Goal: Transaction & Acquisition: Purchase product/service

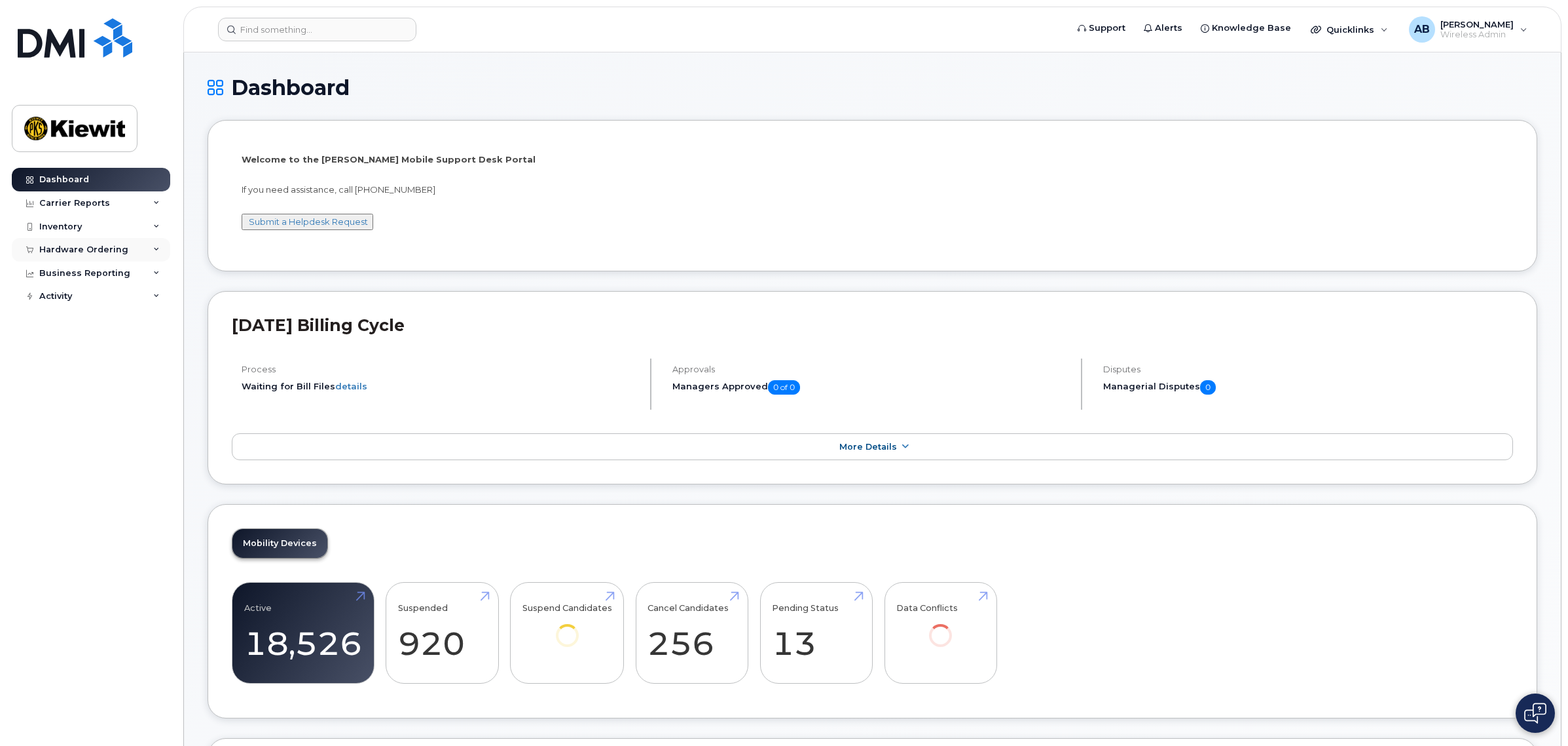
click at [95, 247] on div "Hardware Ordering" at bounding box center [83, 250] width 89 height 11
click at [79, 296] on link "Orders" at bounding box center [102, 298] width 136 height 24
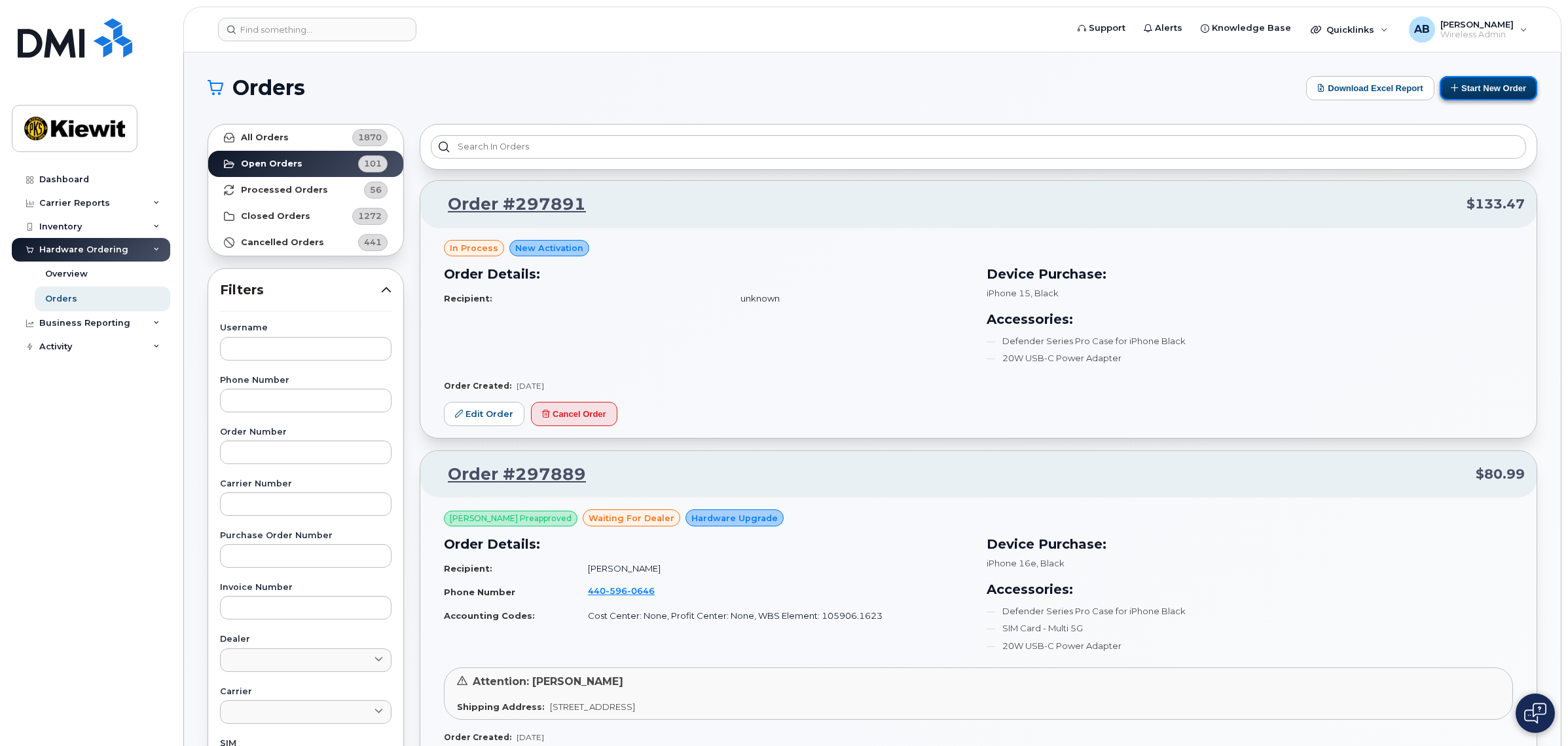
click at [1462, 96] on button "Start New Order" at bounding box center [1489, 88] width 98 height 24
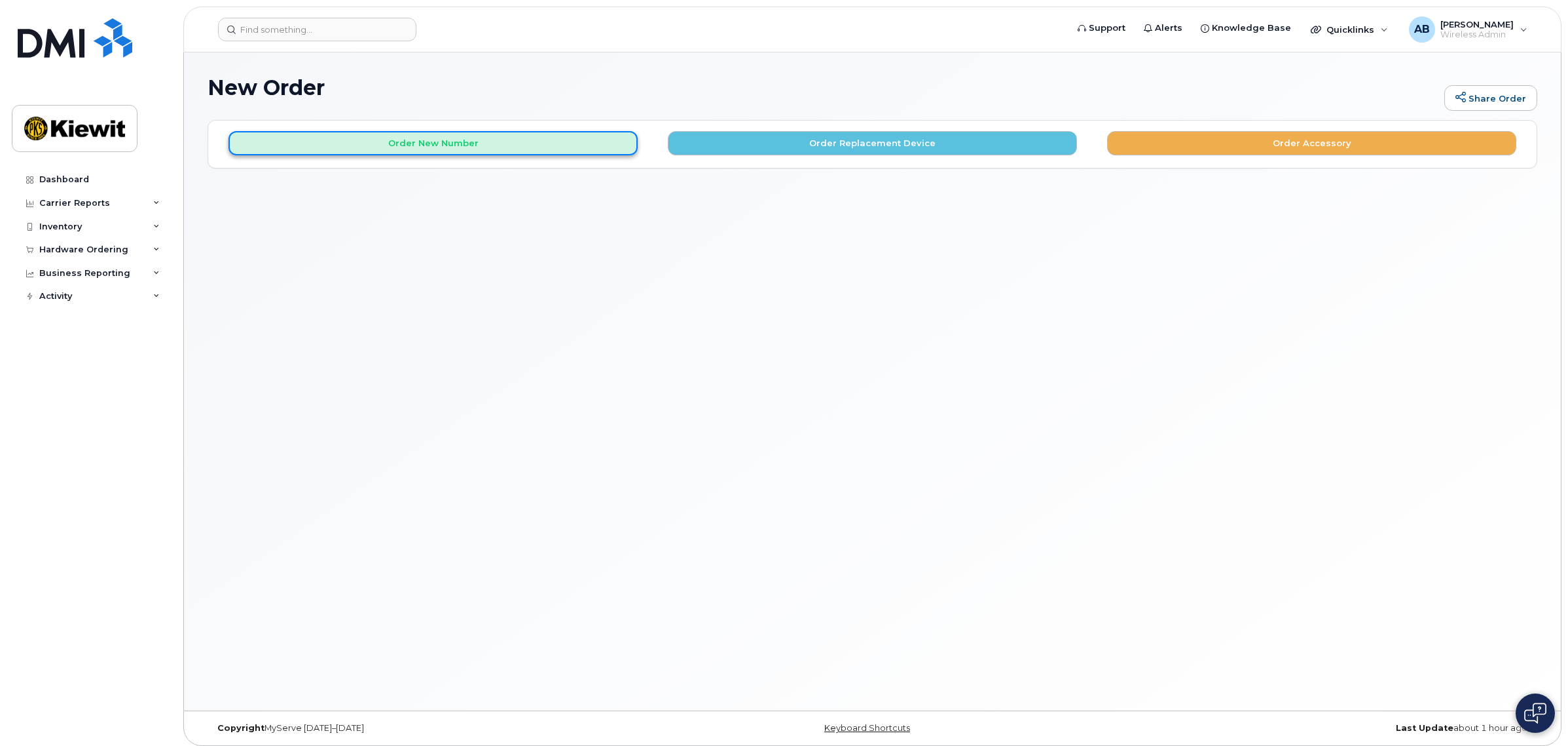
click at [341, 148] on button "Order New Number" at bounding box center [433, 143] width 409 height 24
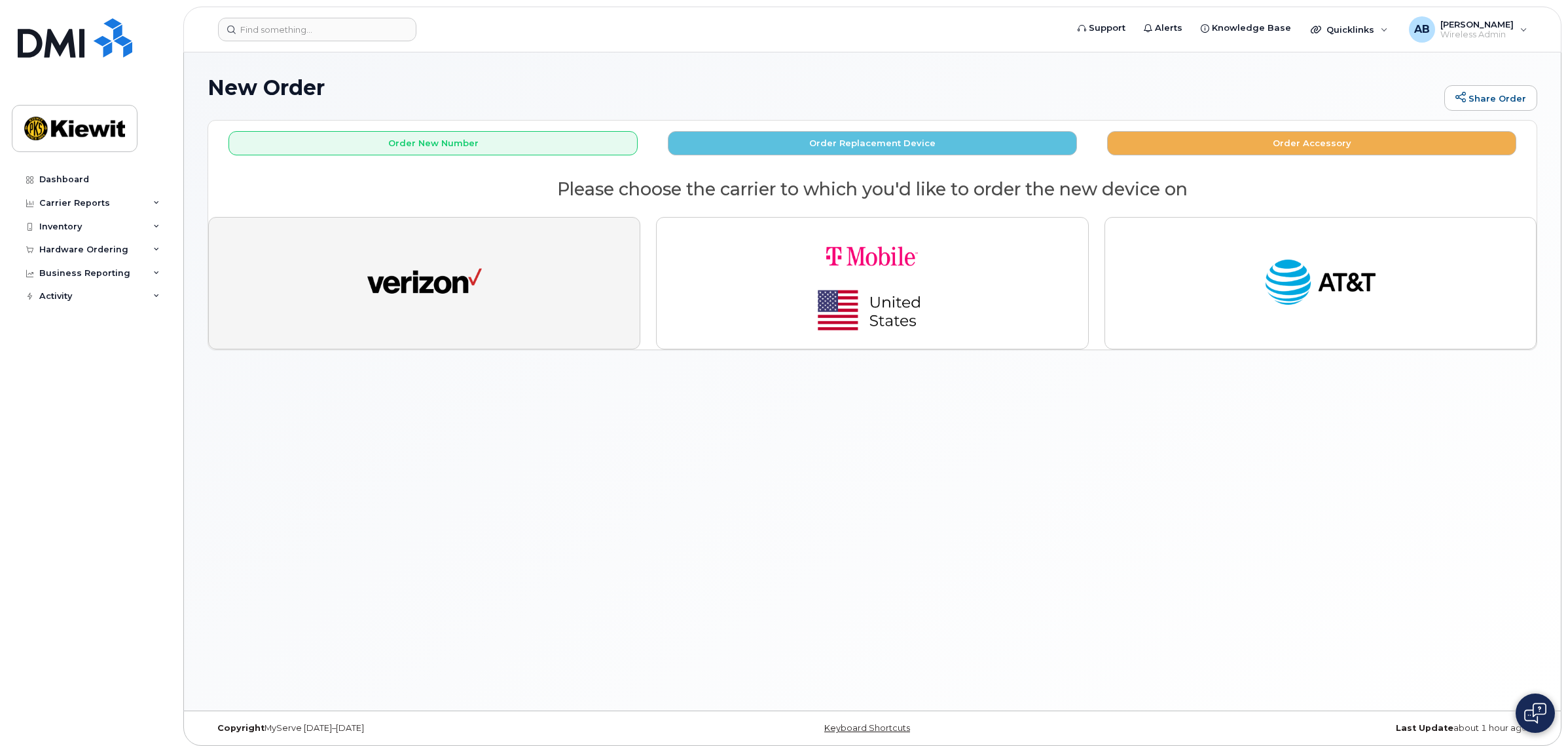
click at [505, 266] on button "button" at bounding box center [424, 283] width 432 height 132
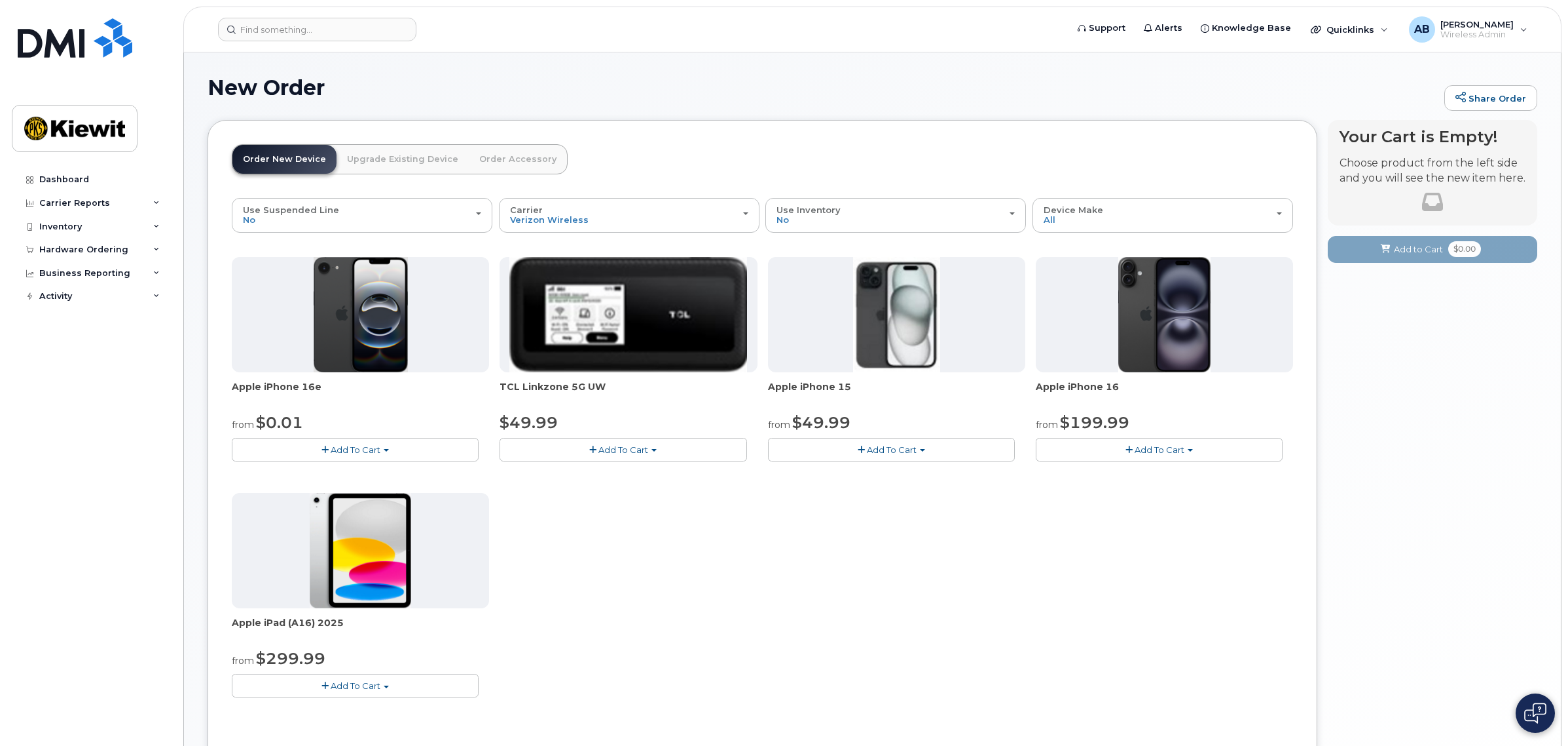
drag, startPoint x: 396, startPoint y: 670, endPoint x: 393, endPoint y: 680, distance: 10.4
click at [395, 673] on div "Apple iPad (A16) 2025 from $299.99 Add To Cart $299.99 - 2 Year Activation (128…" at bounding box center [361, 596] width 257 height 205
click at [393, 684] on button "Add To Cart" at bounding box center [355, 684] width 247 height 23
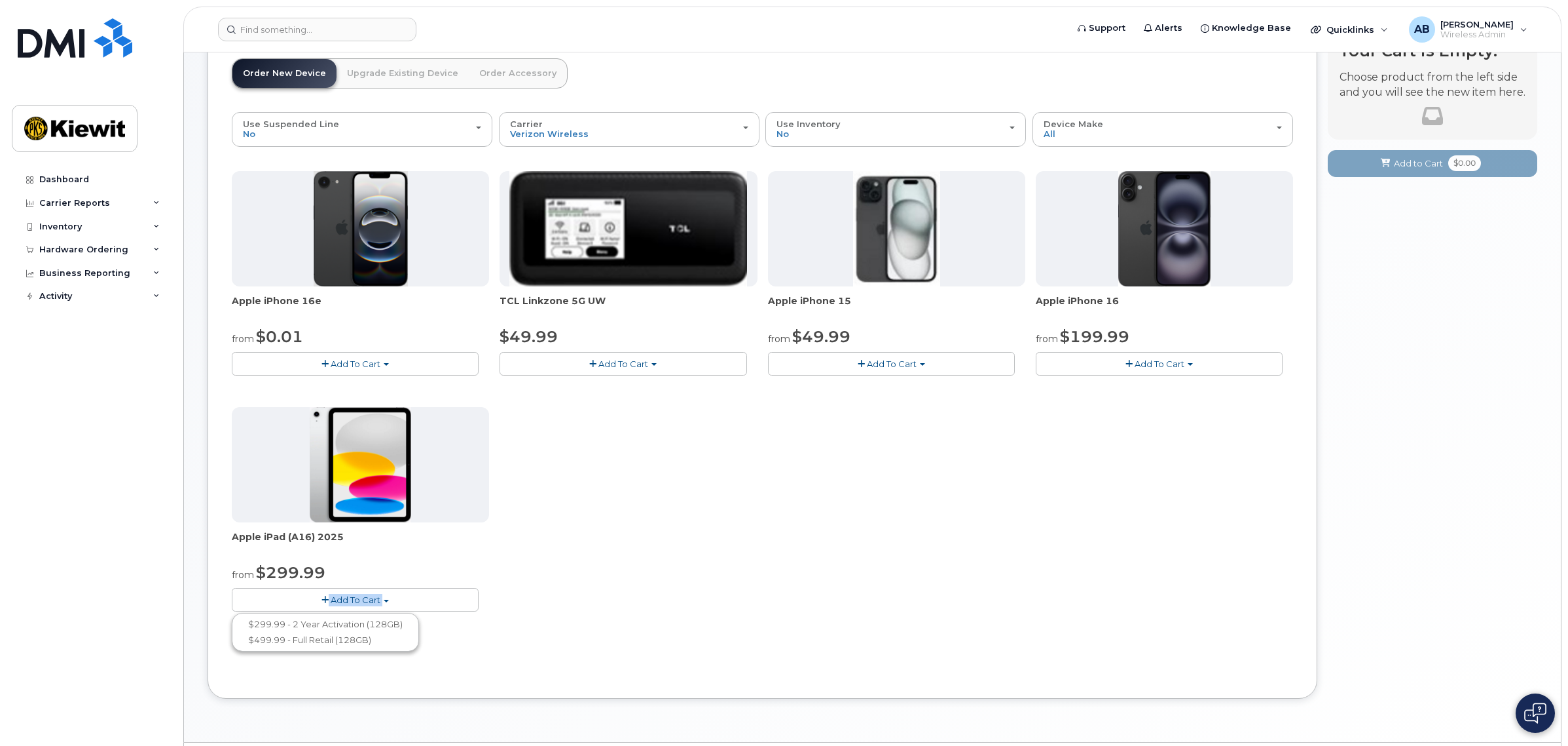
scroll to position [125, 0]
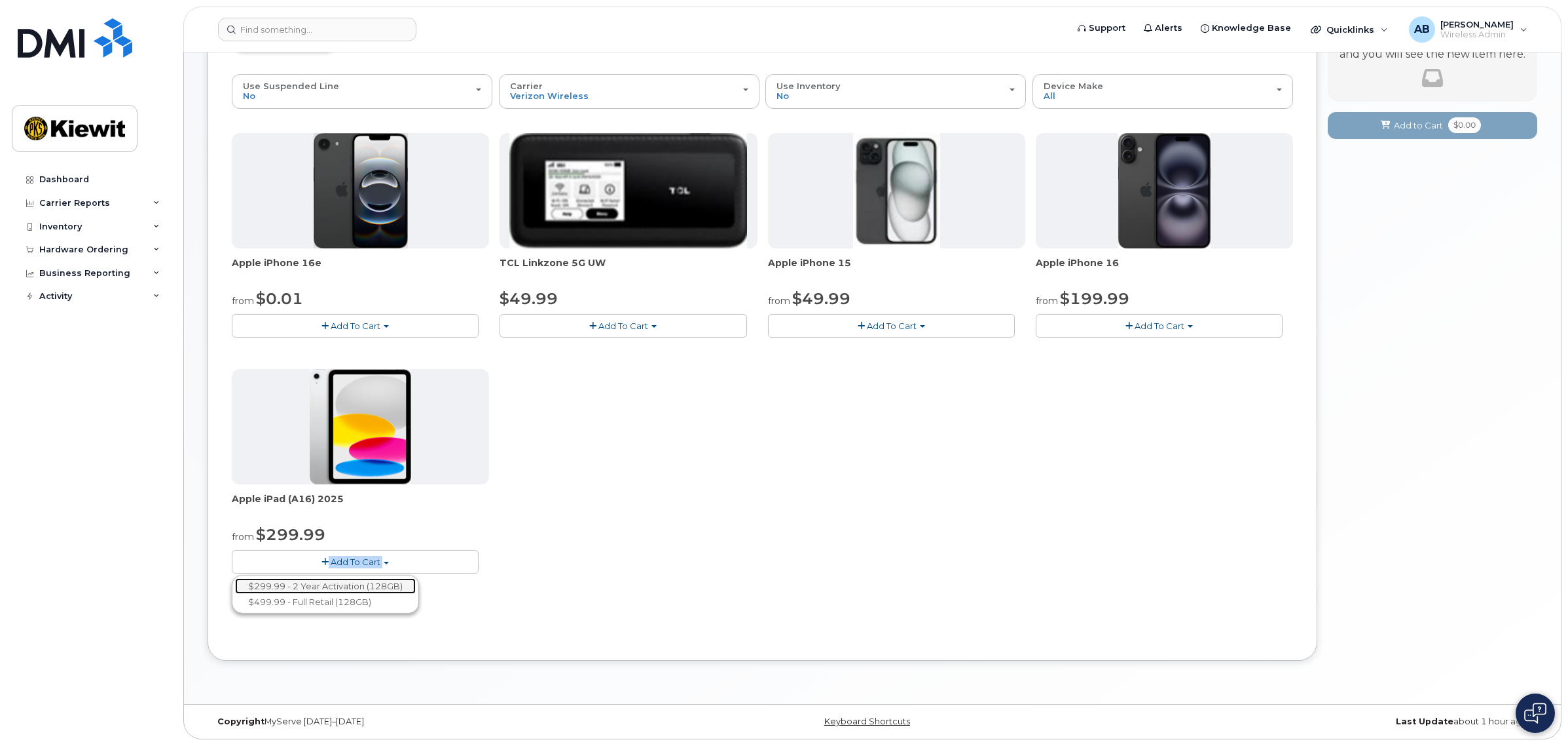
click at [338, 581] on link "$299.99 - 2 Year Activation (128GB)" at bounding box center [325, 586] width 181 height 16
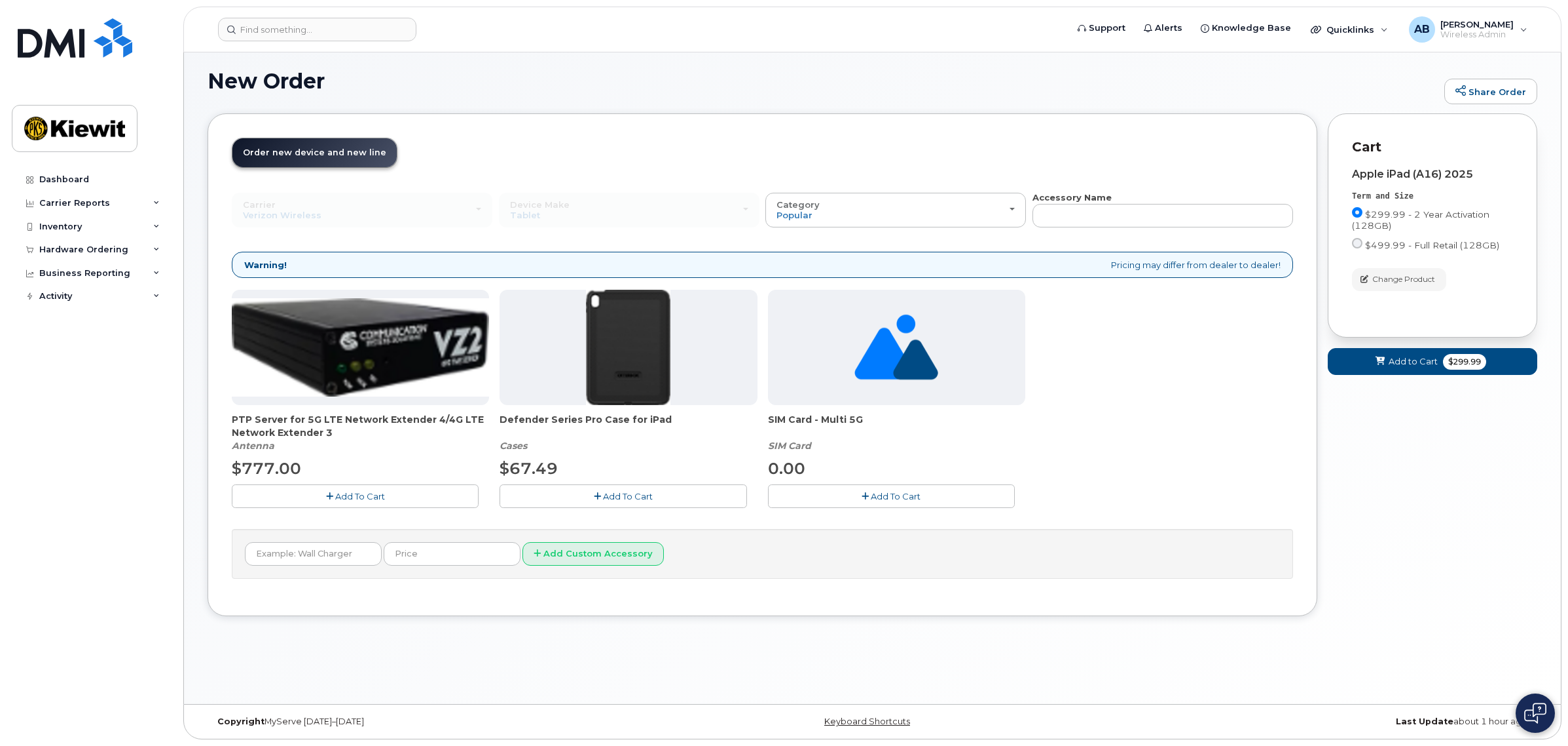
click at [809, 493] on button "Add To Cart" at bounding box center [891, 495] width 247 height 23
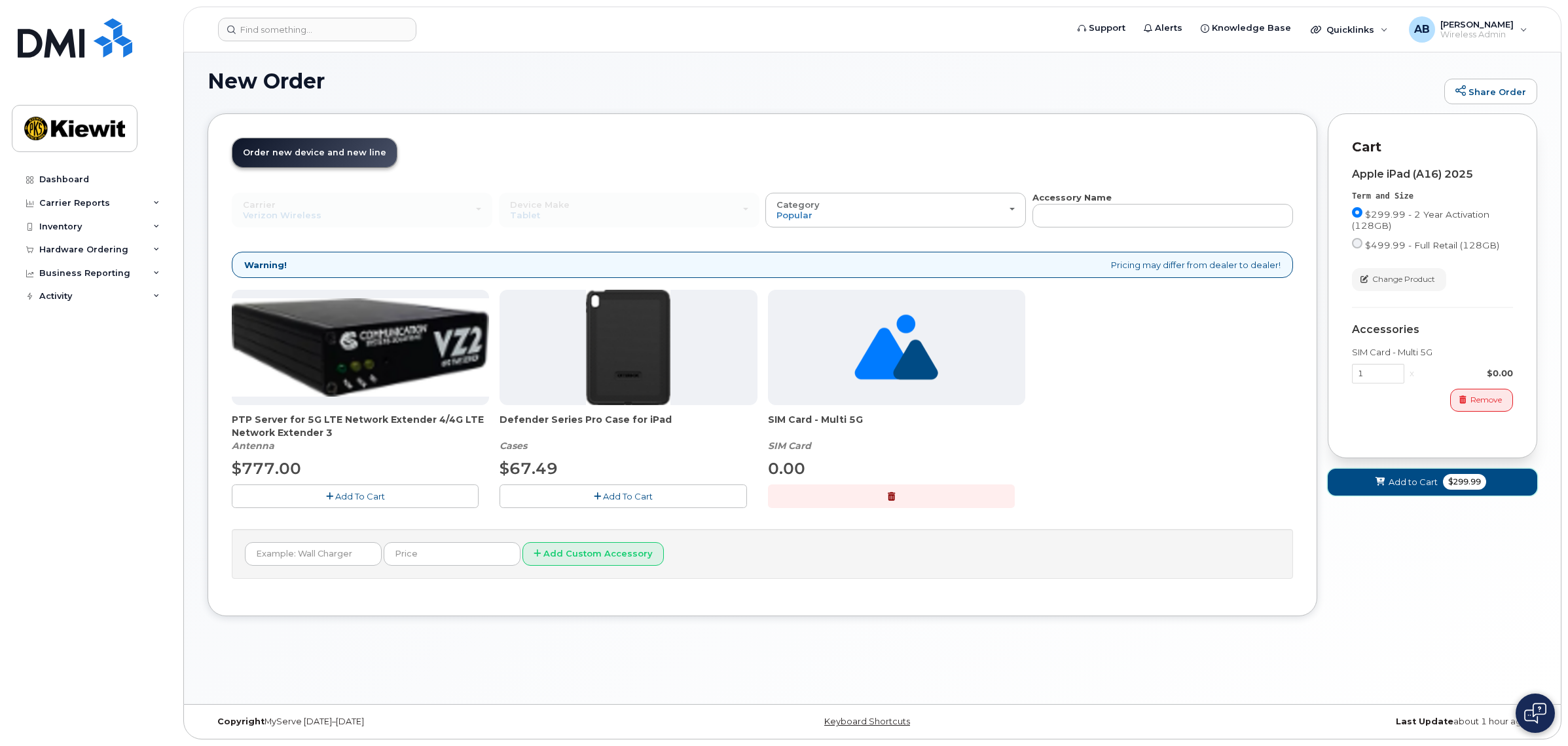
click at [1411, 476] on button "Add to Cart $299.99" at bounding box center [1432, 482] width 209 height 27
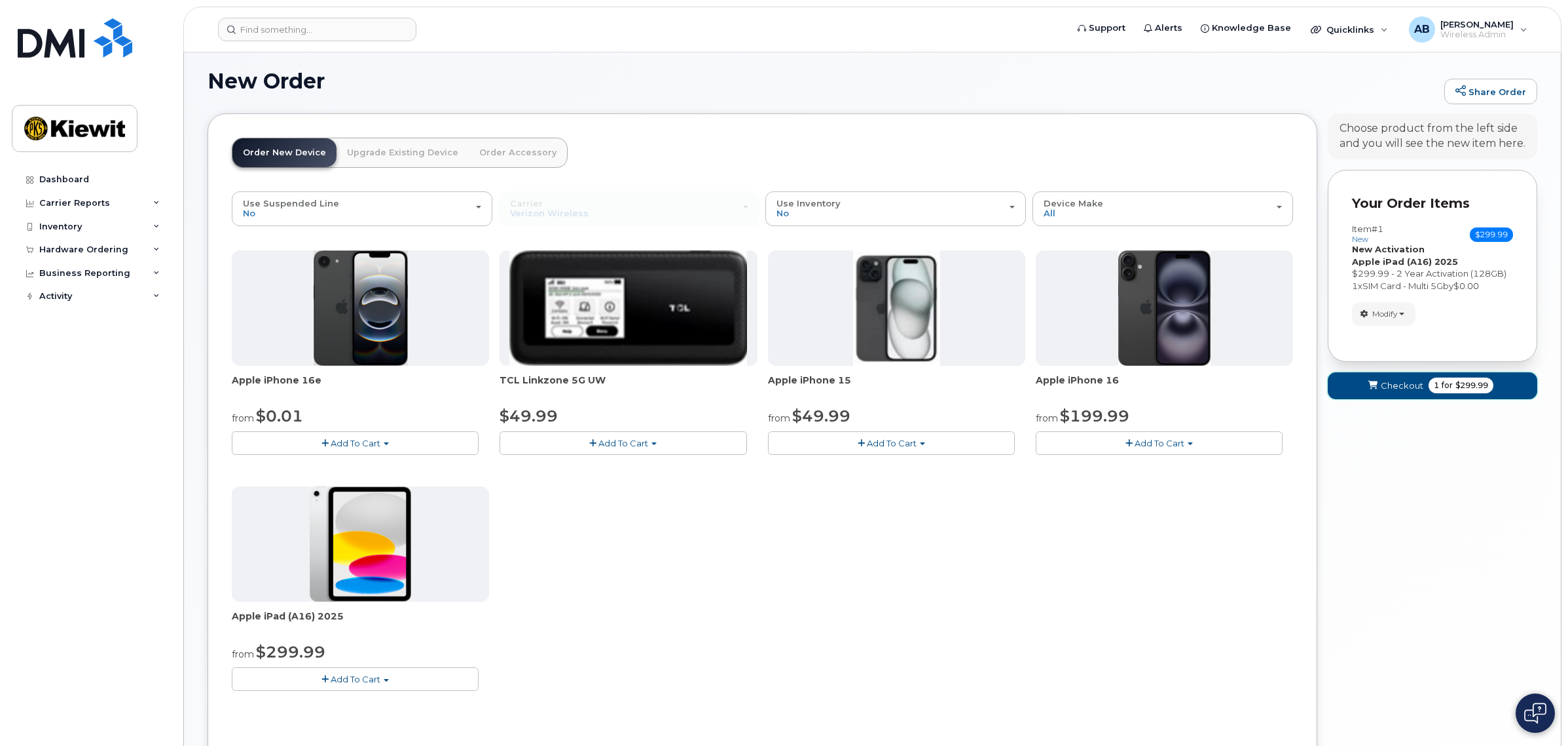
click at [1376, 390] on icon "submit" at bounding box center [1373, 385] width 9 height 8
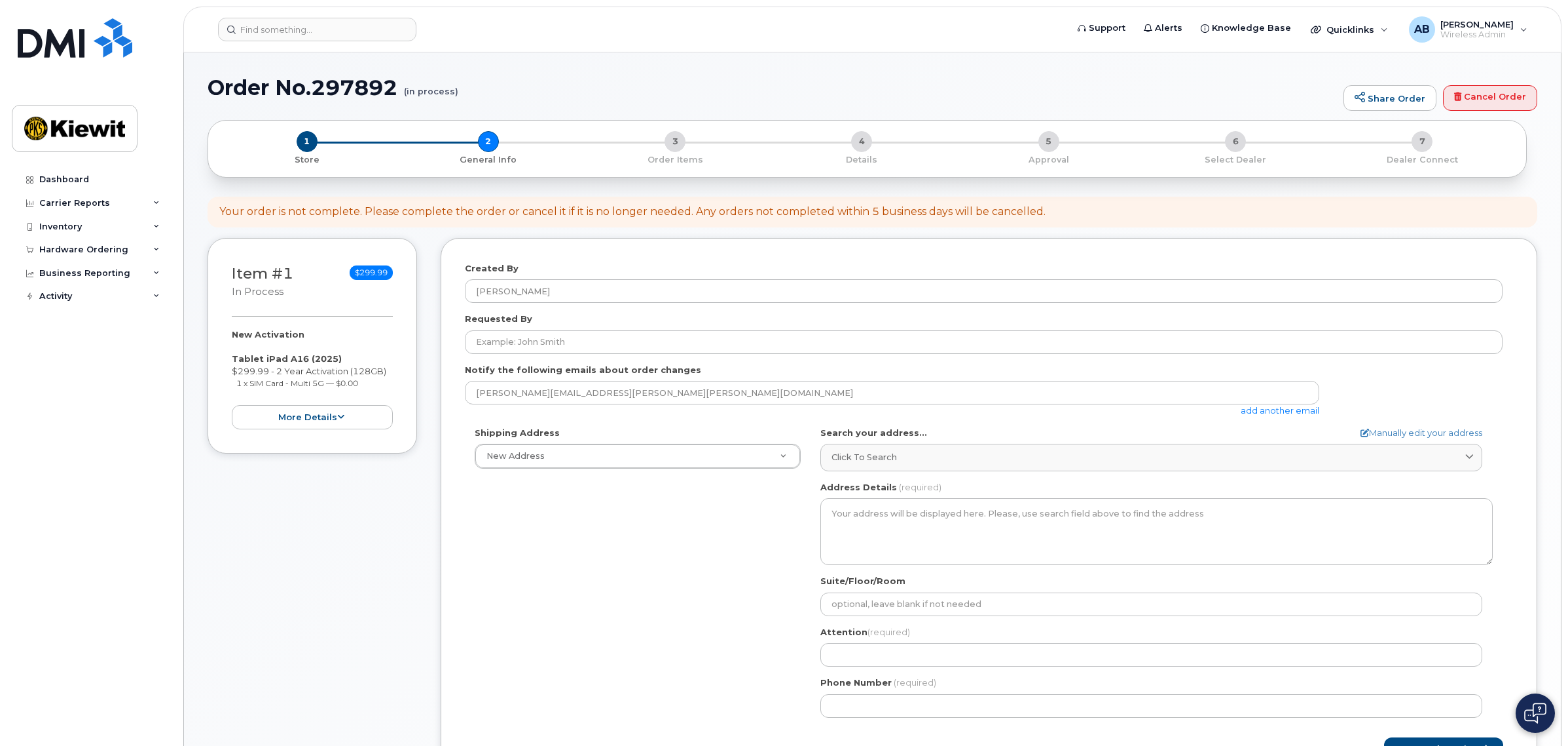
select select
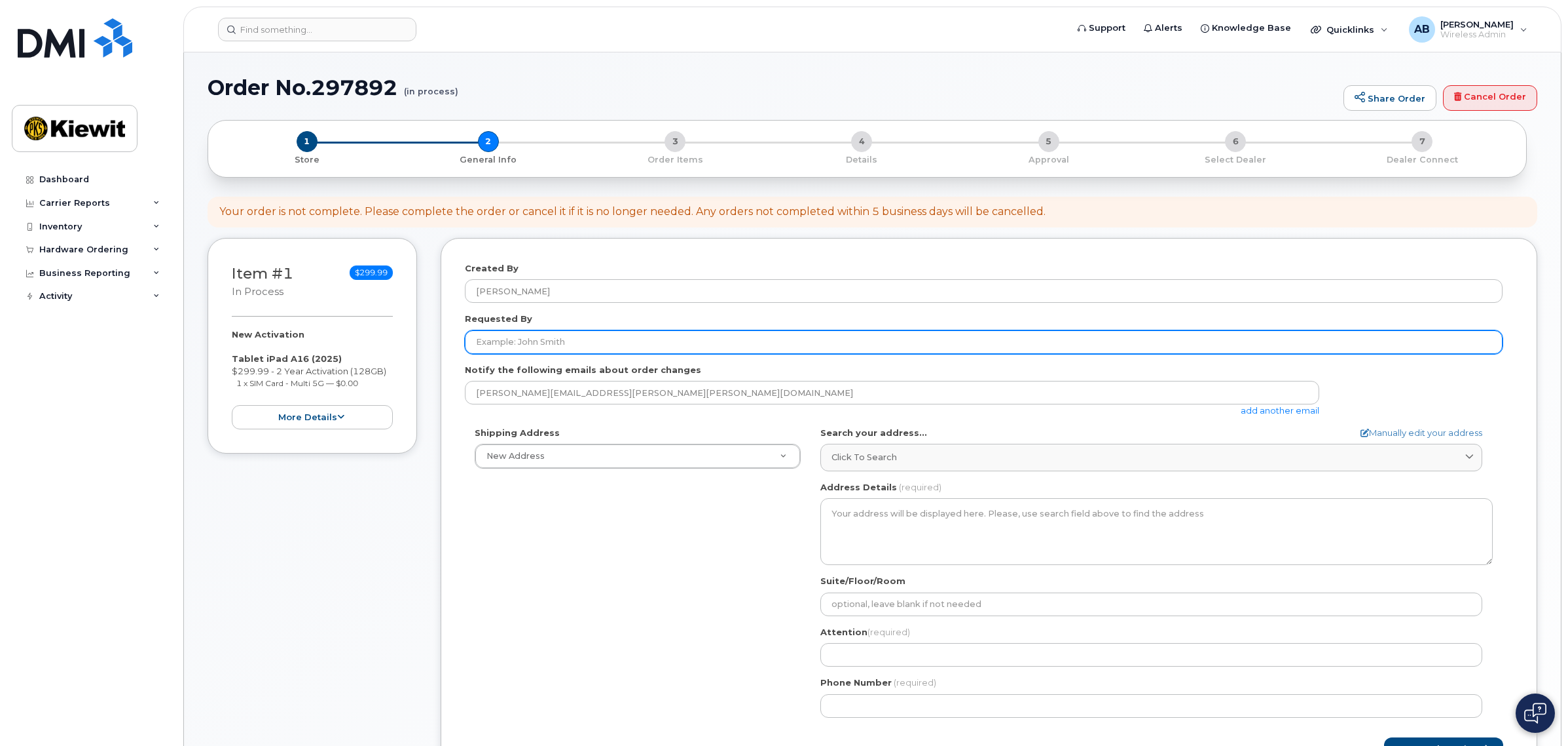
click at [813, 335] on input "Requested By" at bounding box center [984, 342] width 1038 height 24
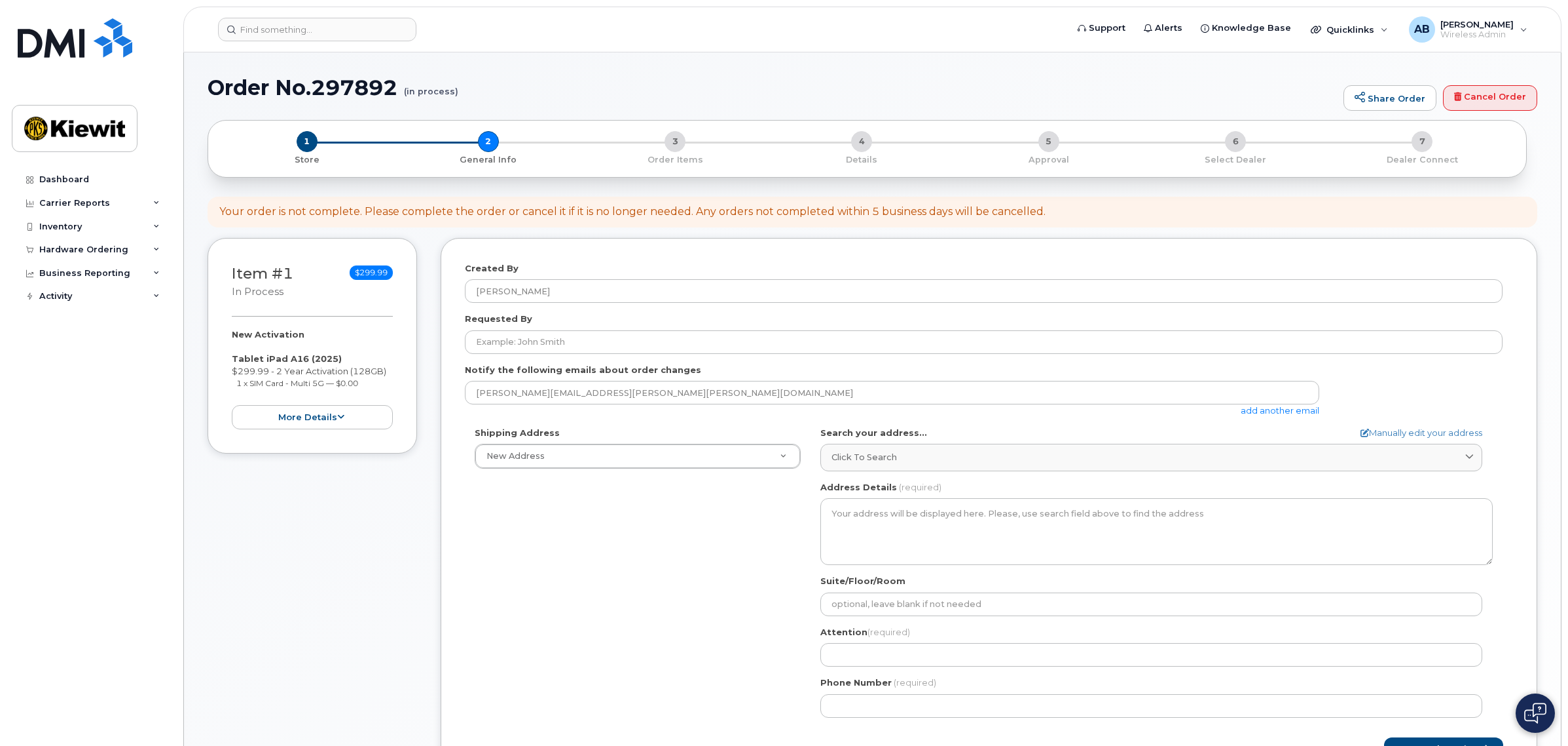
select select
click at [540, 354] on form "Created By Alex Banuelos Requested By Notify the following emails about order c…" at bounding box center [988, 511] width 1048 height 499
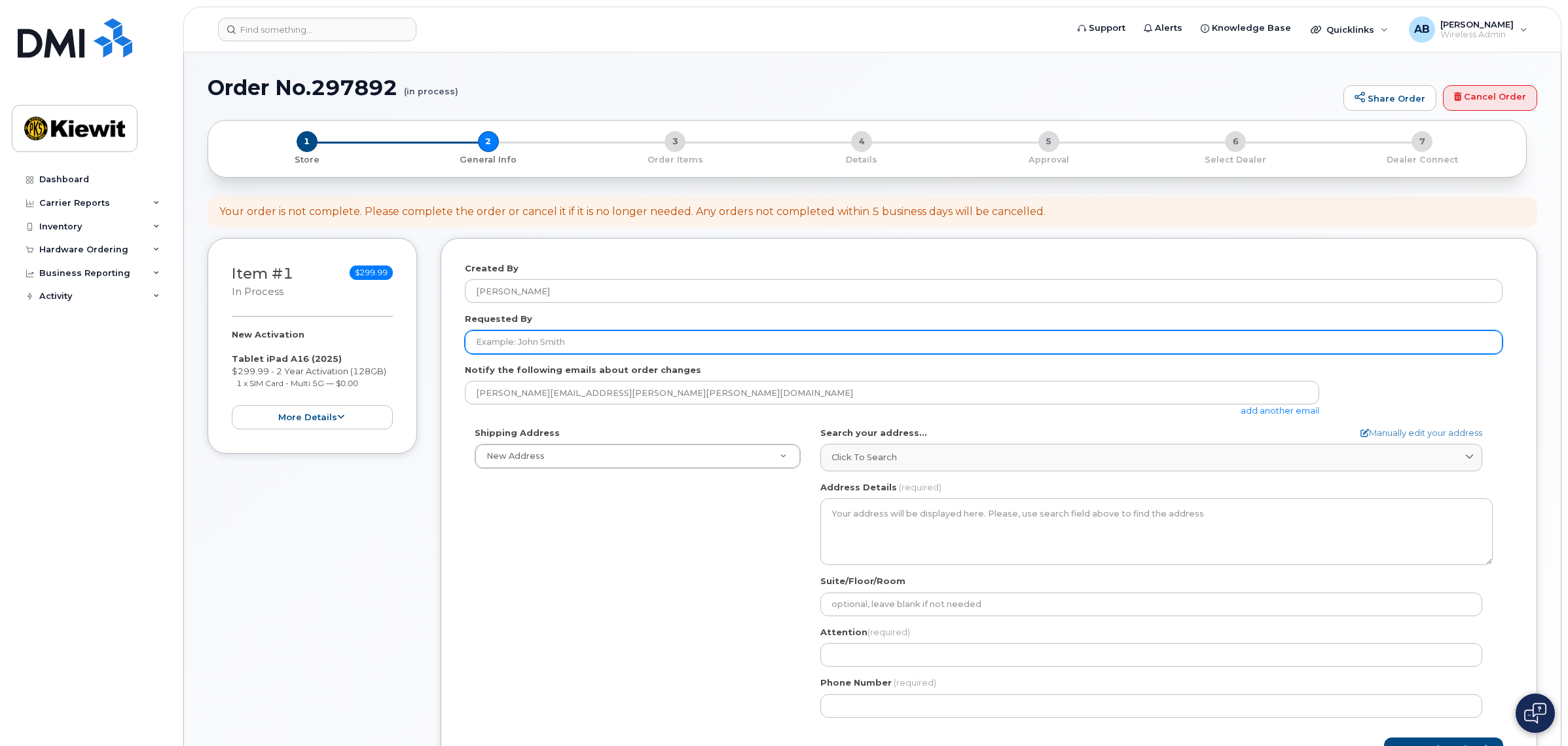
click at [541, 346] on input "Requested By" at bounding box center [984, 342] width 1038 height 24
click at [622, 342] on input "Requested By" at bounding box center [984, 342] width 1038 height 24
type input "[PERSON_NAME]"
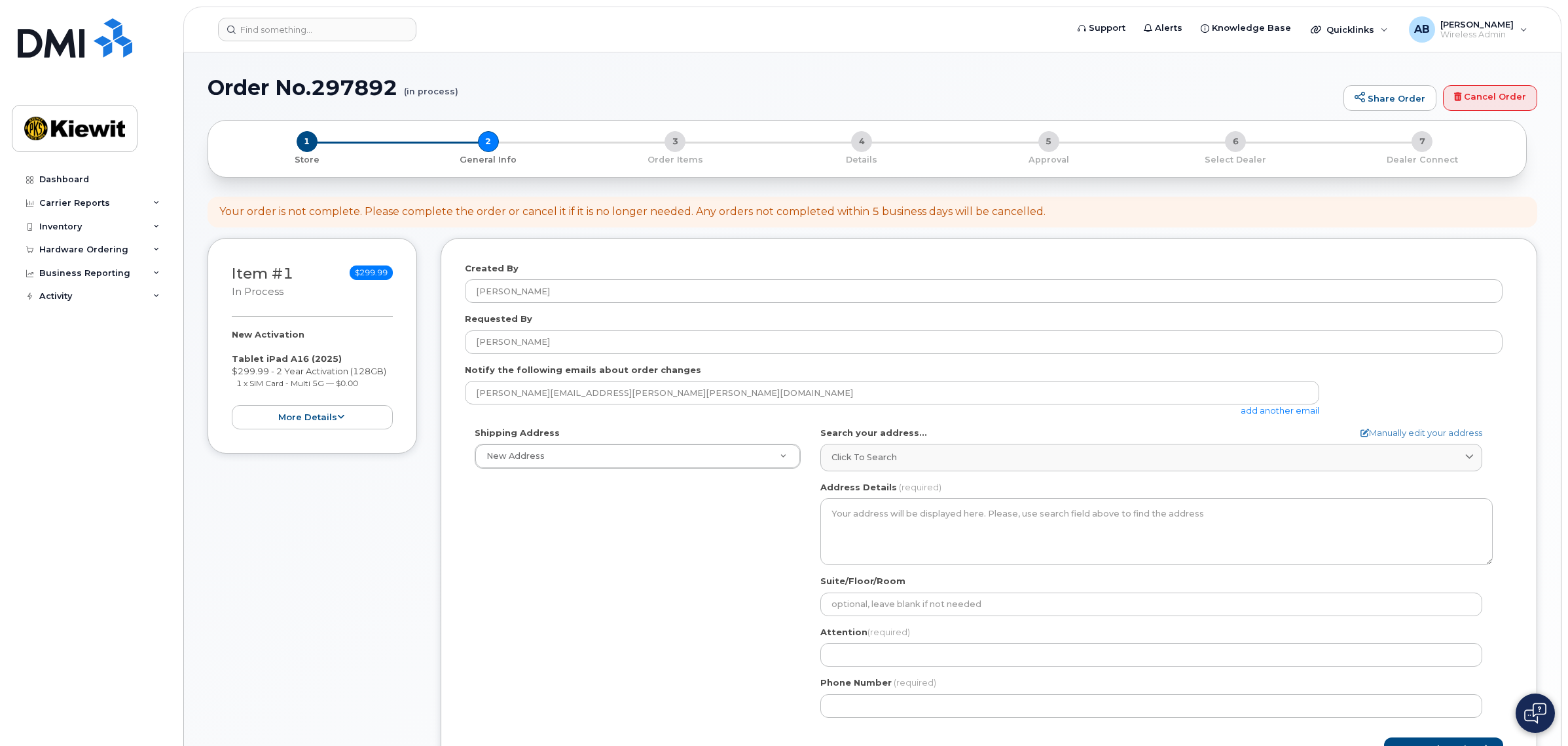
click at [568, 552] on div "Shipping Address New Address New Address 15 Century Blvd Ste 303 AB Search your…" at bounding box center [984, 577] width 1038 height 301
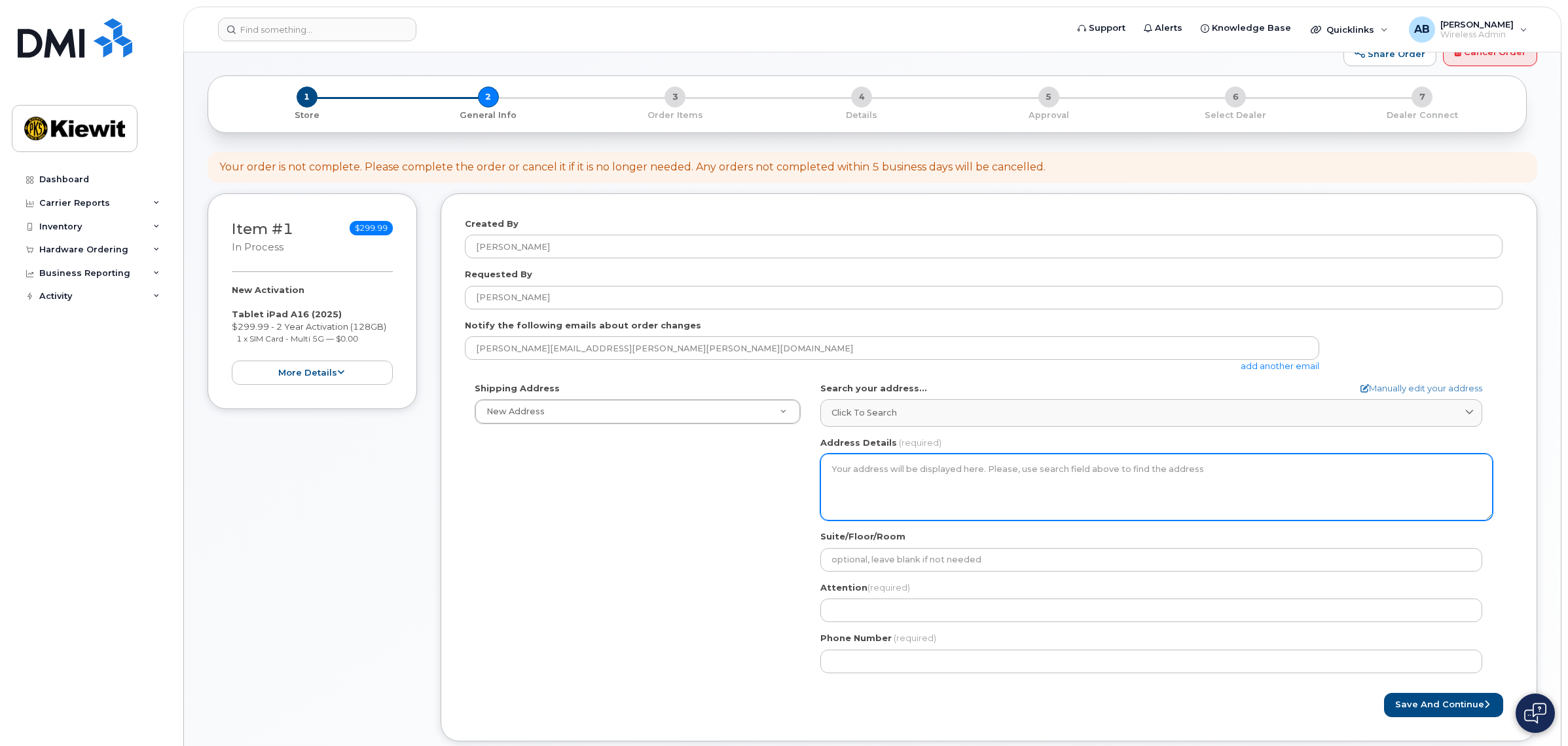
scroll to position [82, 0]
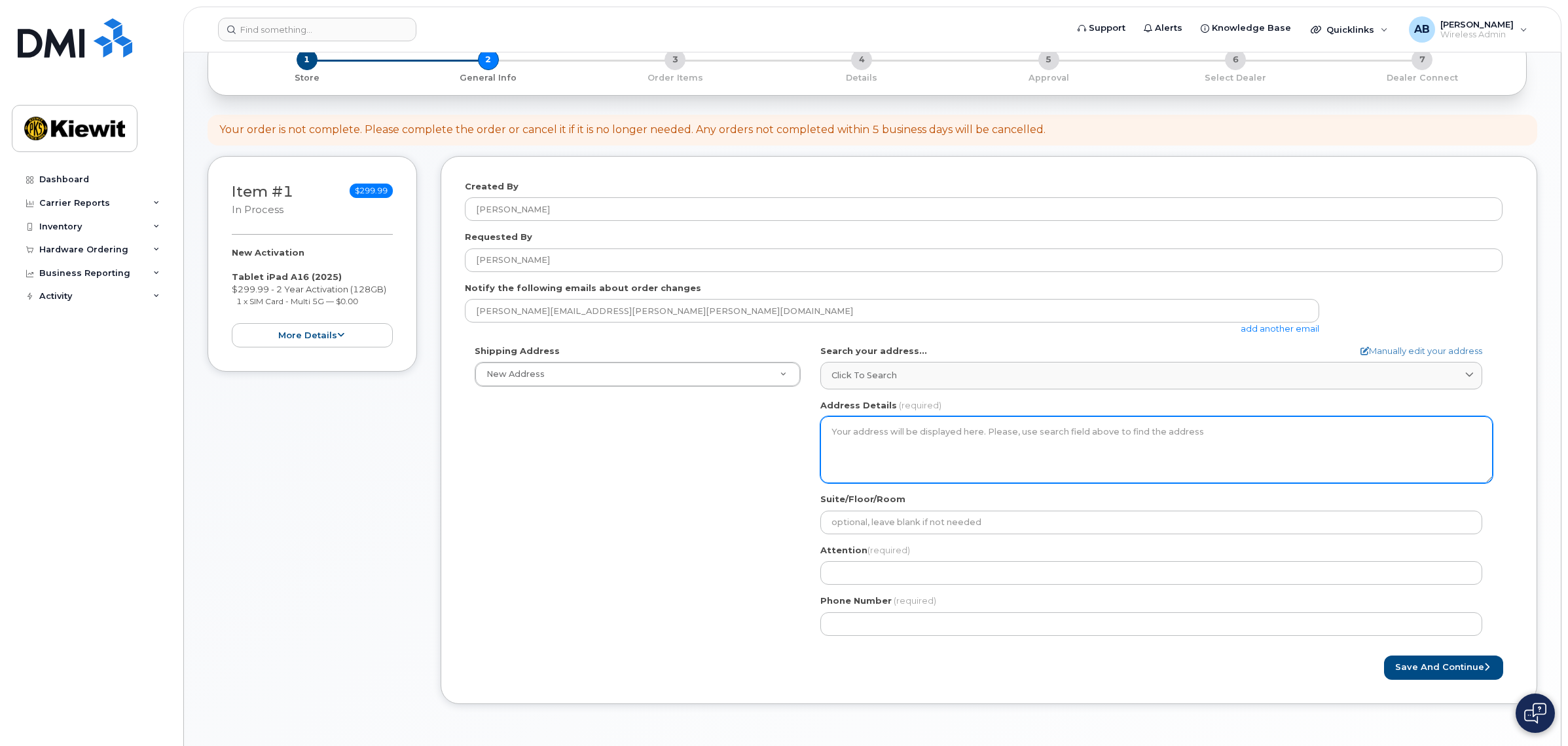
click at [904, 429] on textarea "Address Details" at bounding box center [1157, 450] width 672 height 67
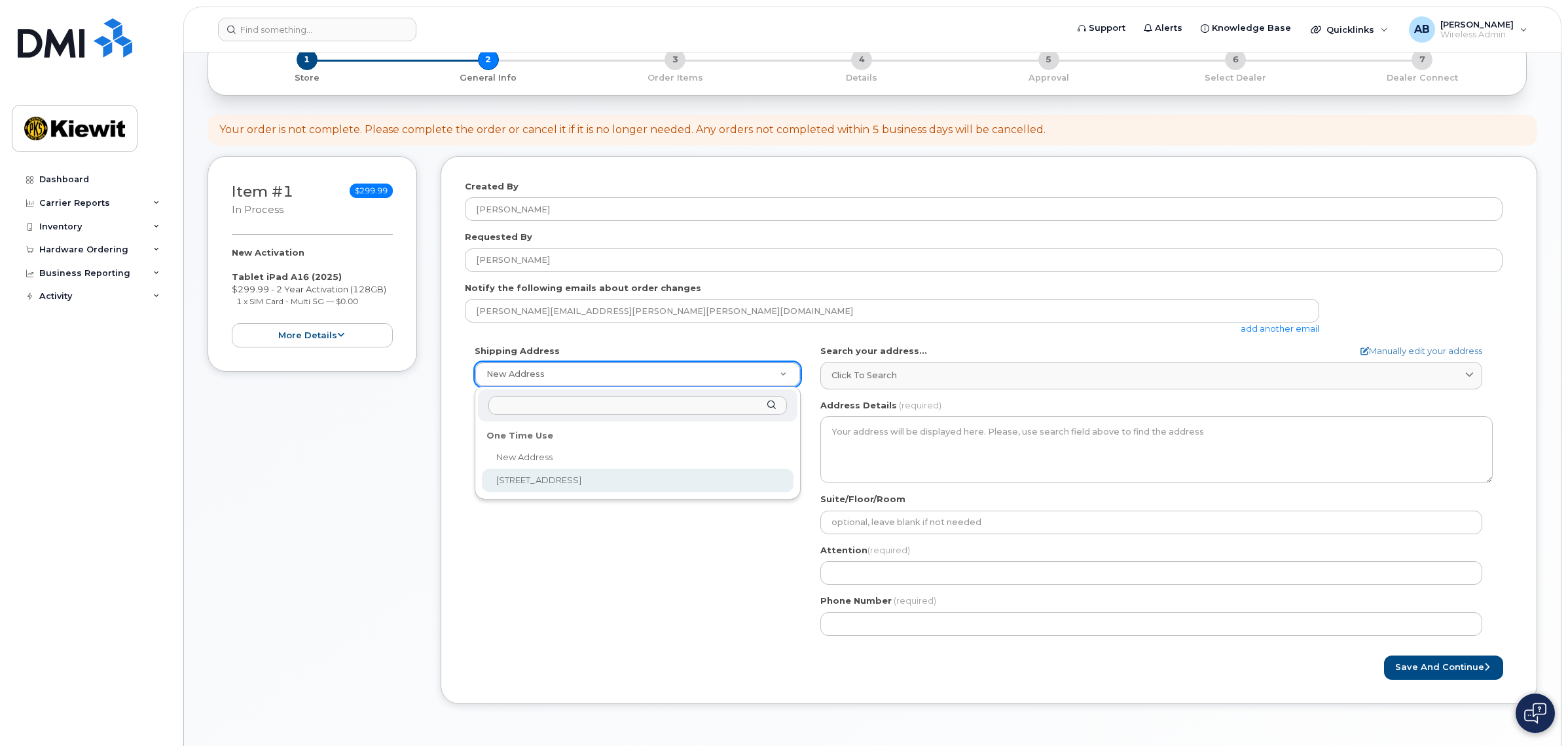
select select "15 Century Blvd Ste 303"
type textarea "15 Century Blvd Ste 303 NASHVILLE TN 37214-3692 UNITED STATES"
type input "303"
type input "[PERSON_NAME]"
type input "7207711256"
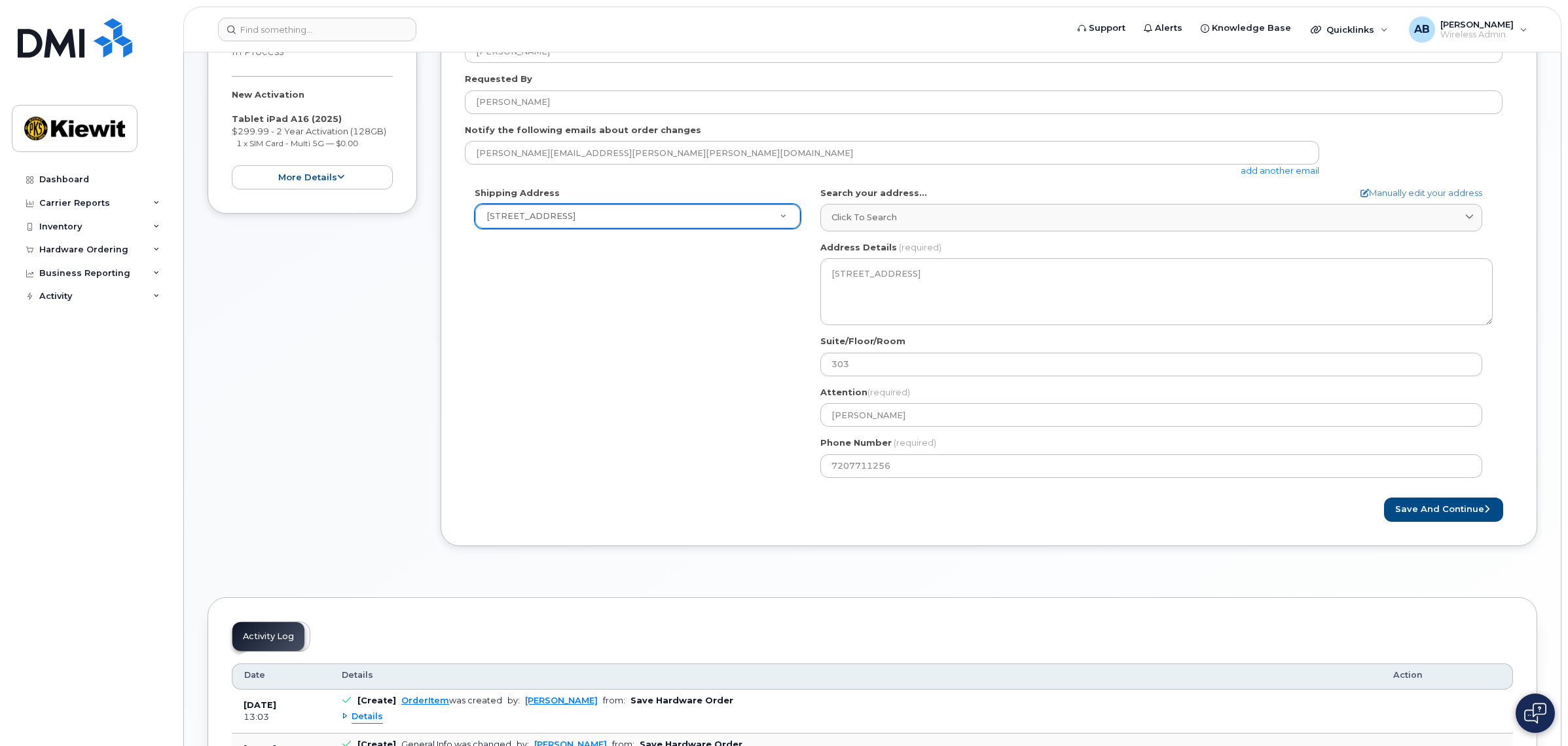
scroll to position [327, 0]
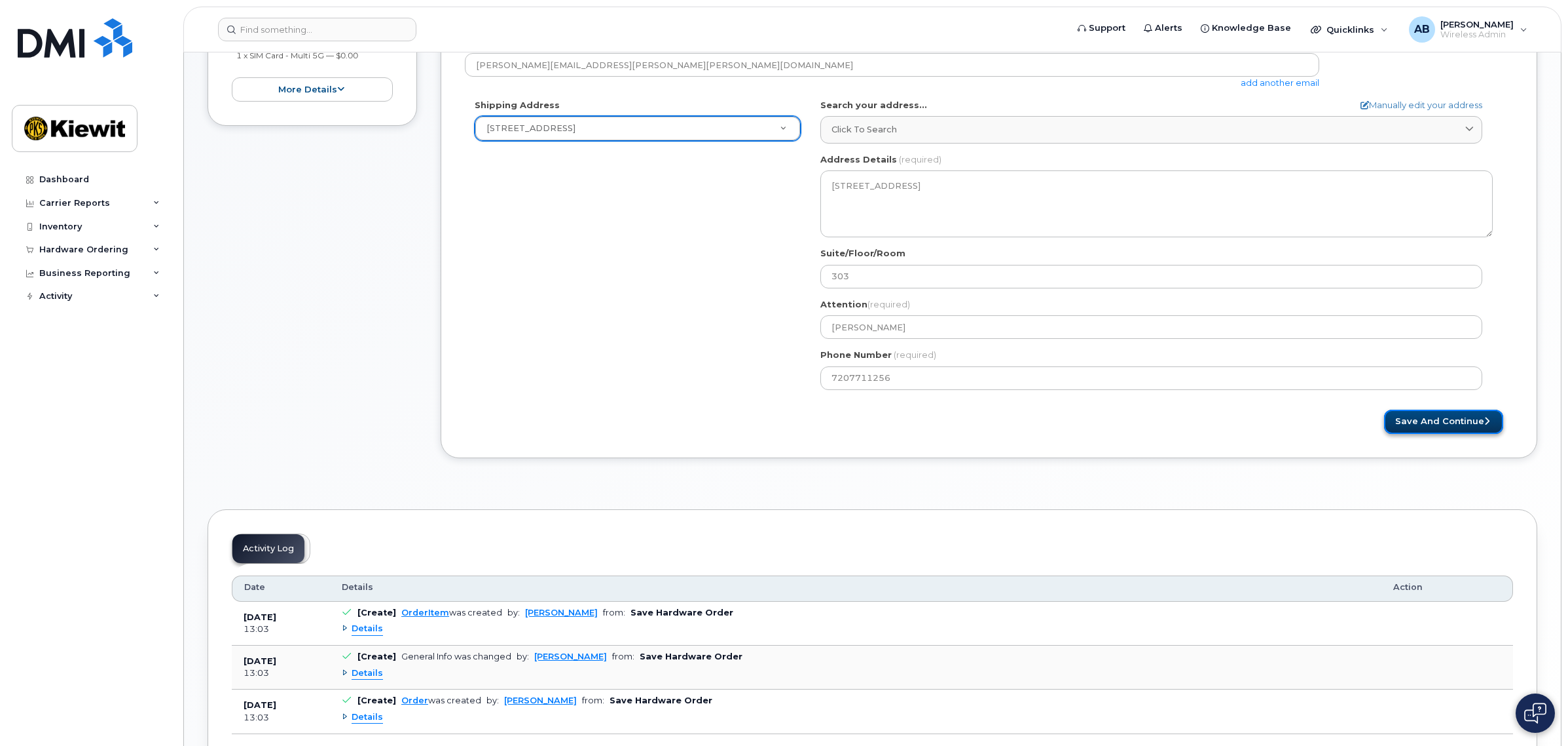
click at [1421, 422] on button "Save and Continue" at bounding box center [1444, 421] width 120 height 24
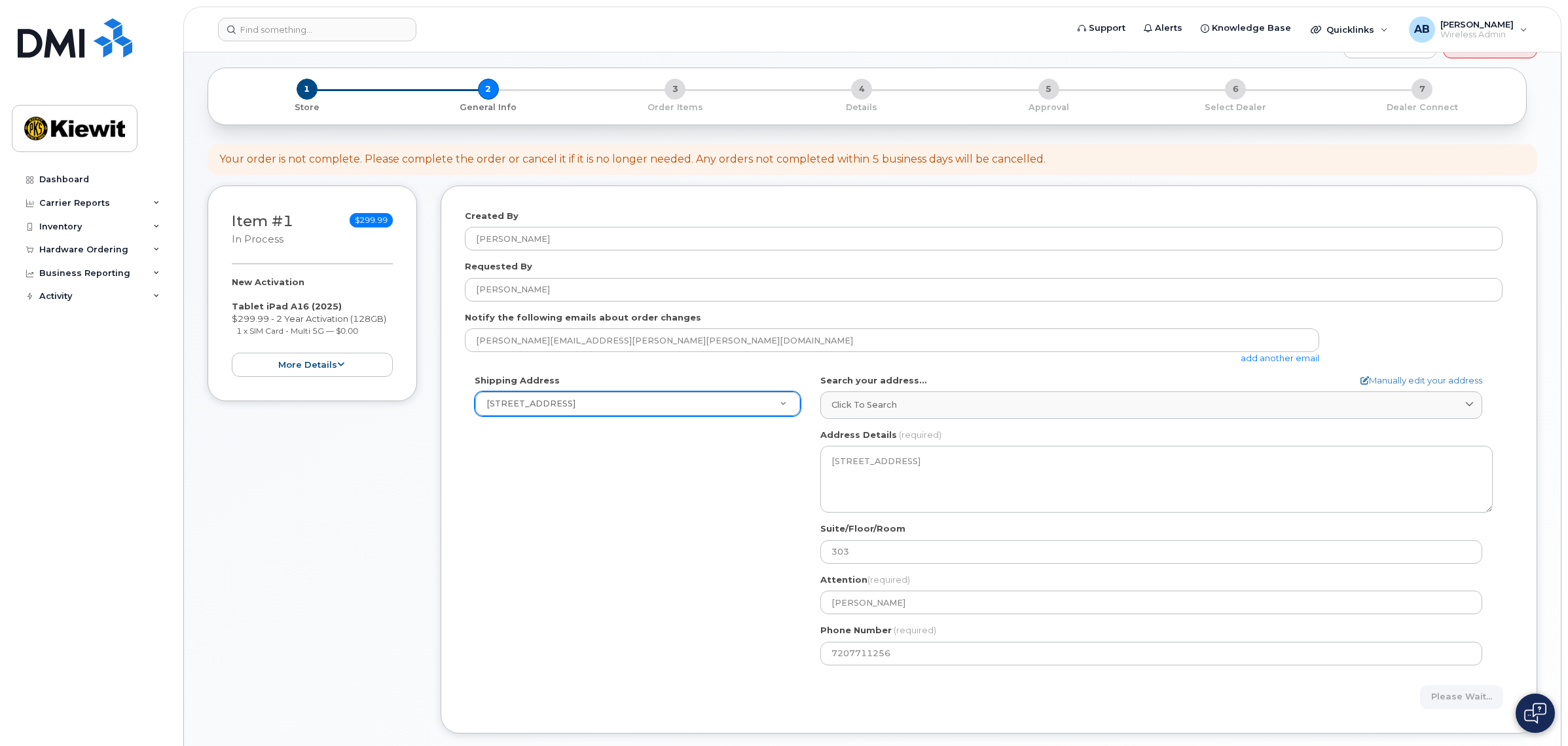
scroll to position [82, 0]
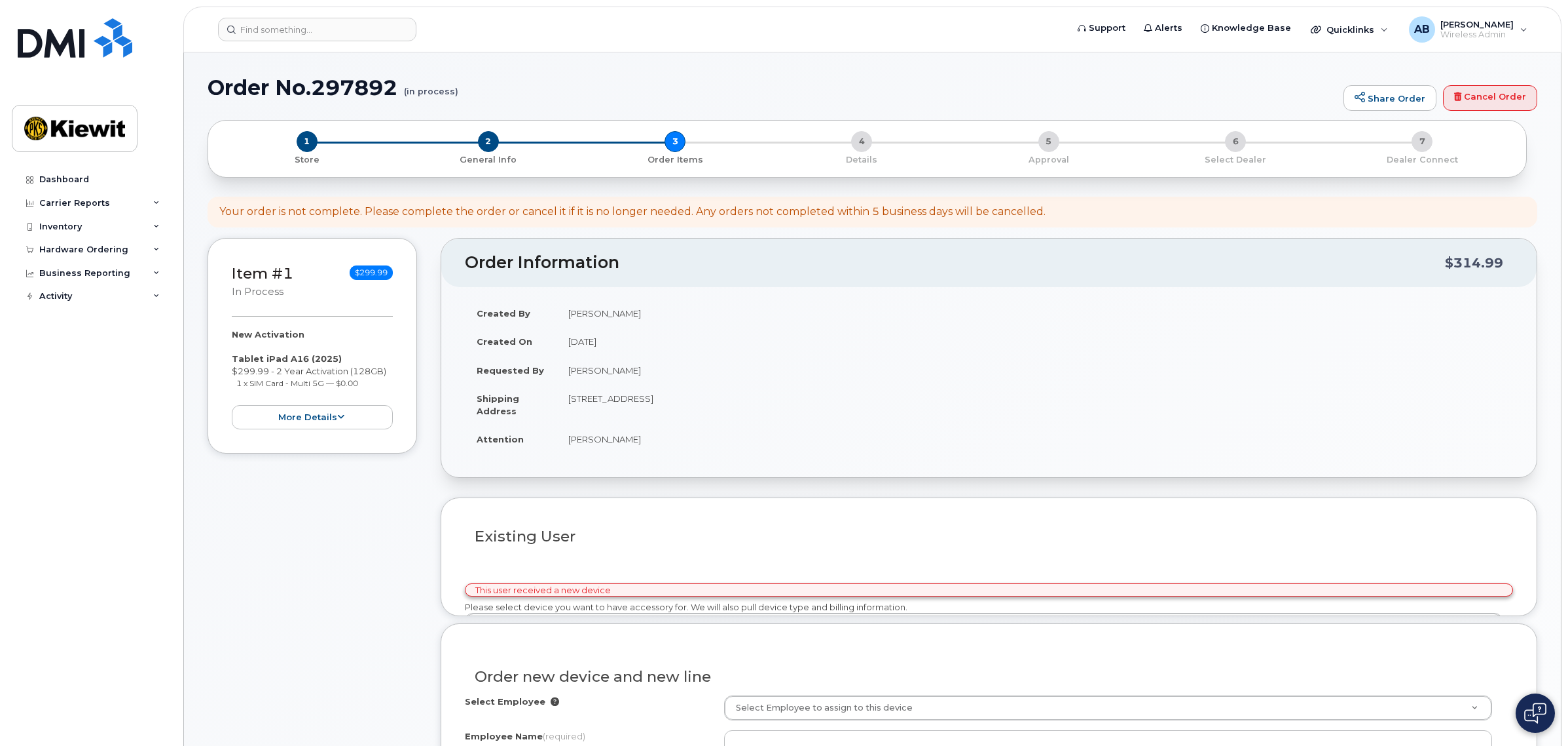
select select
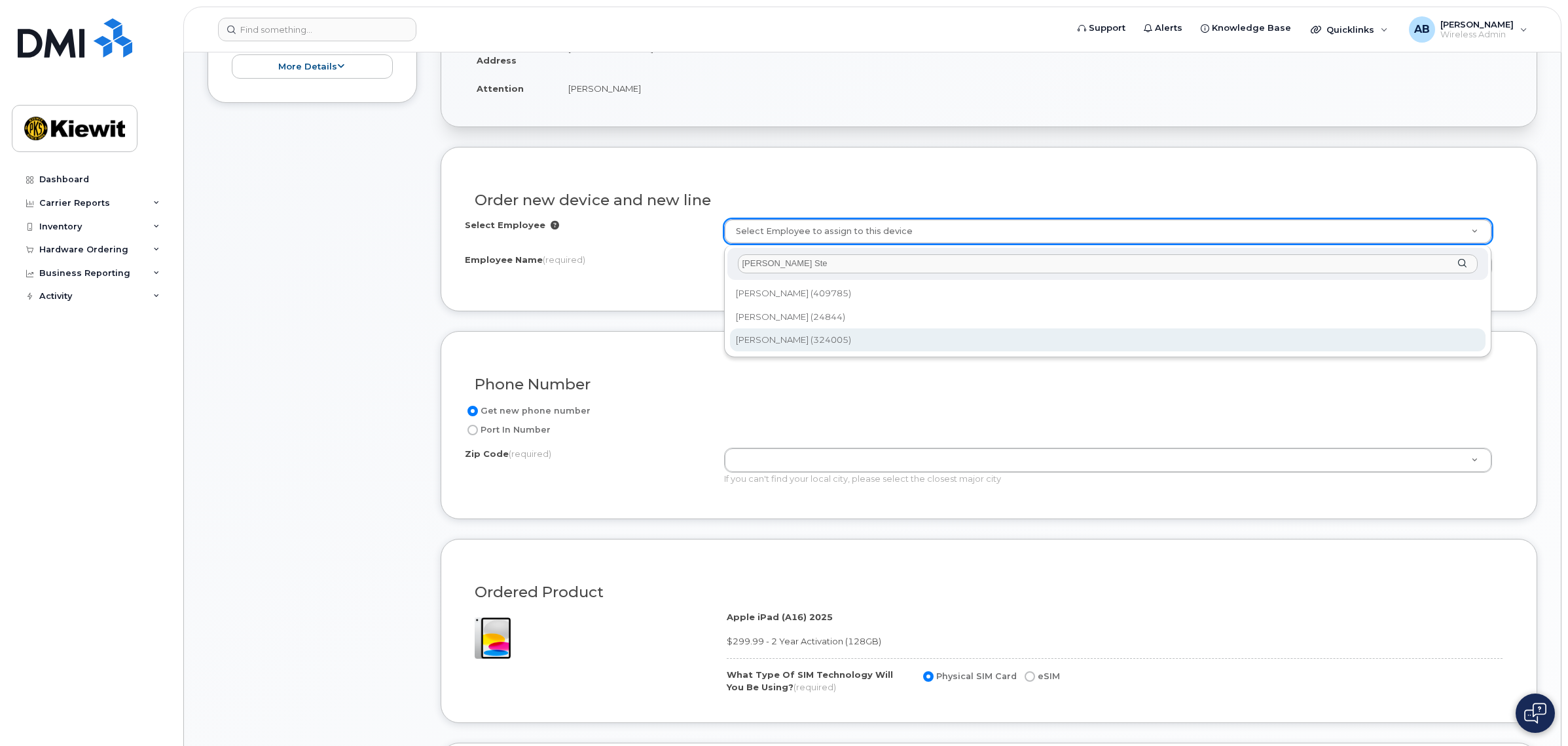
scroll to position [327, 0]
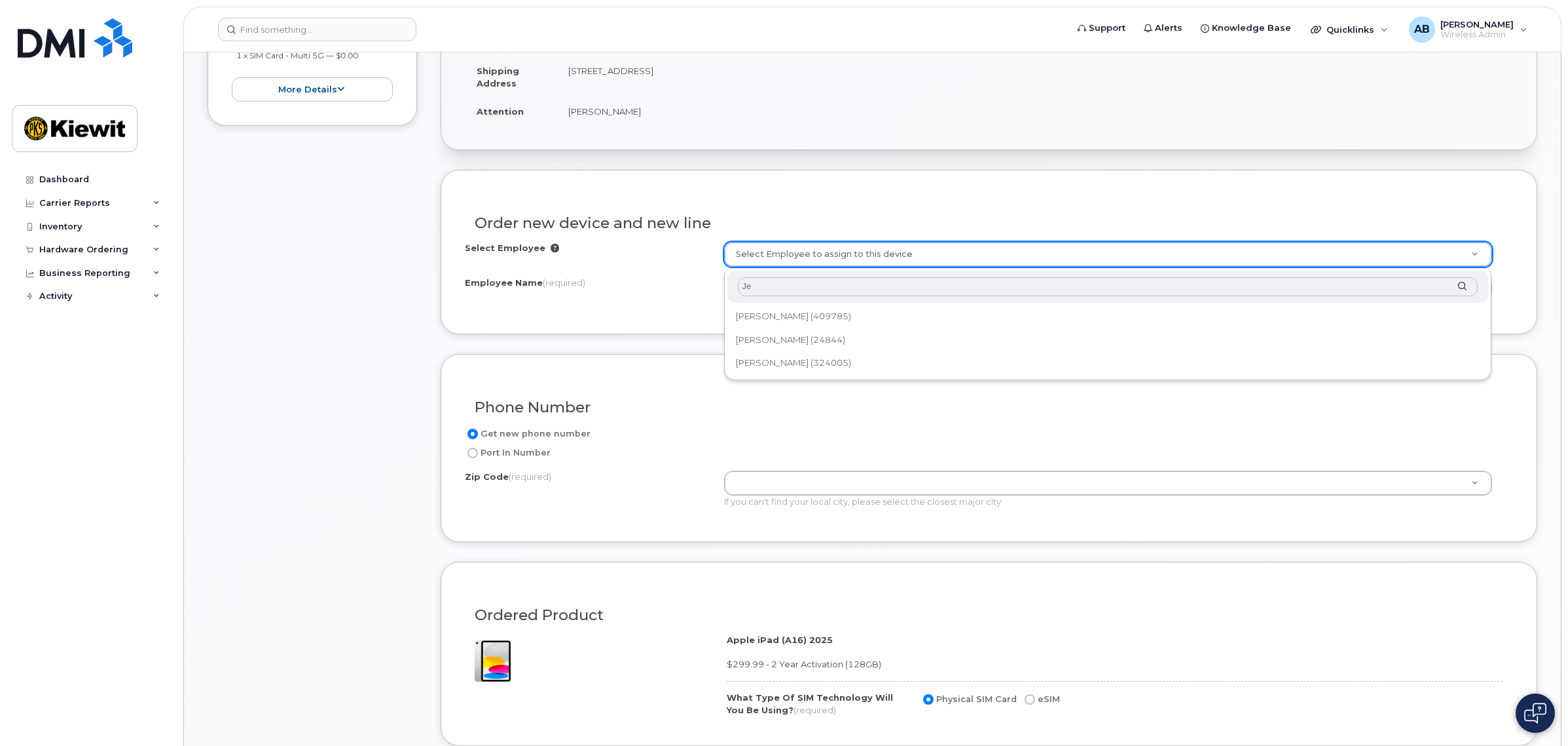
type input "J"
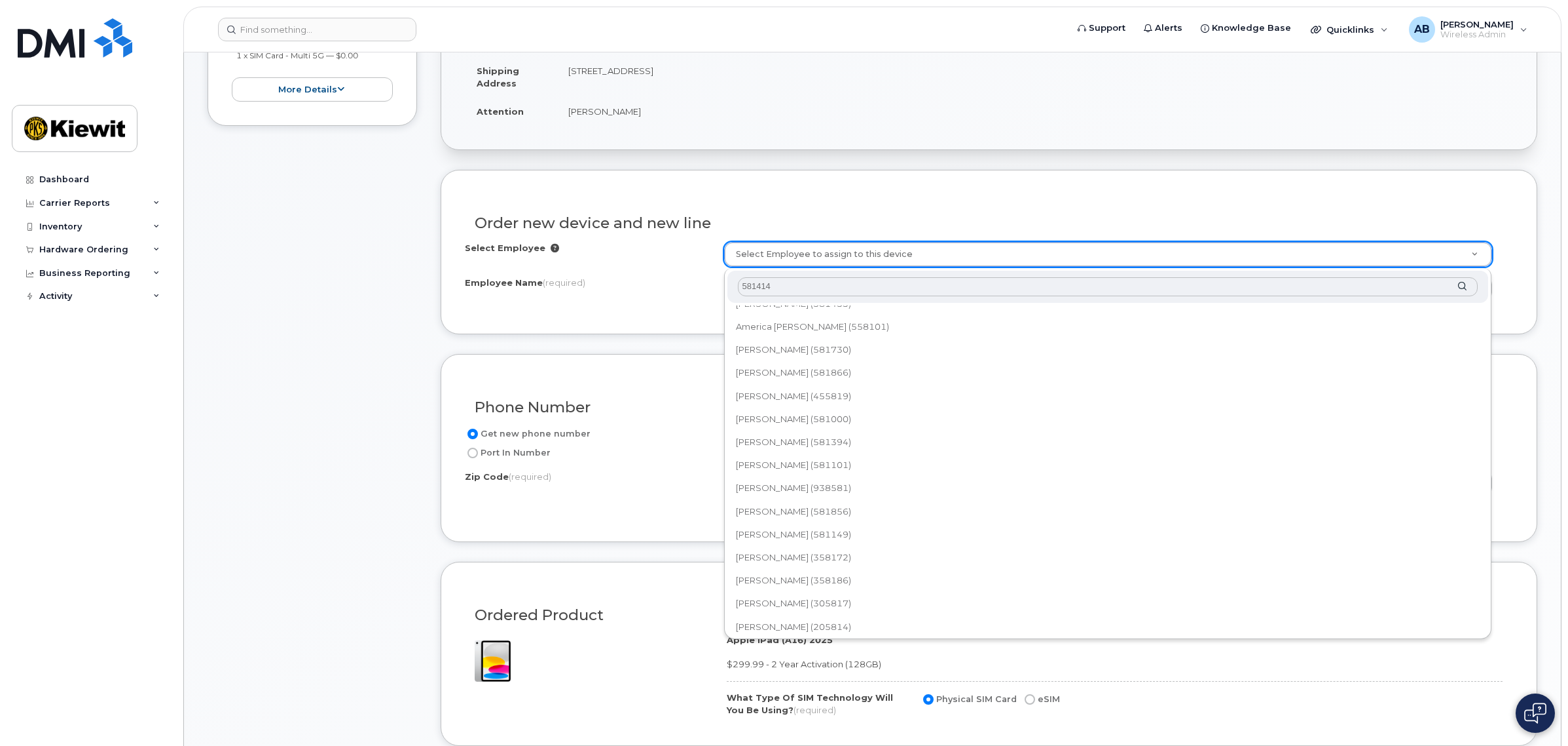
scroll to position [0, 0]
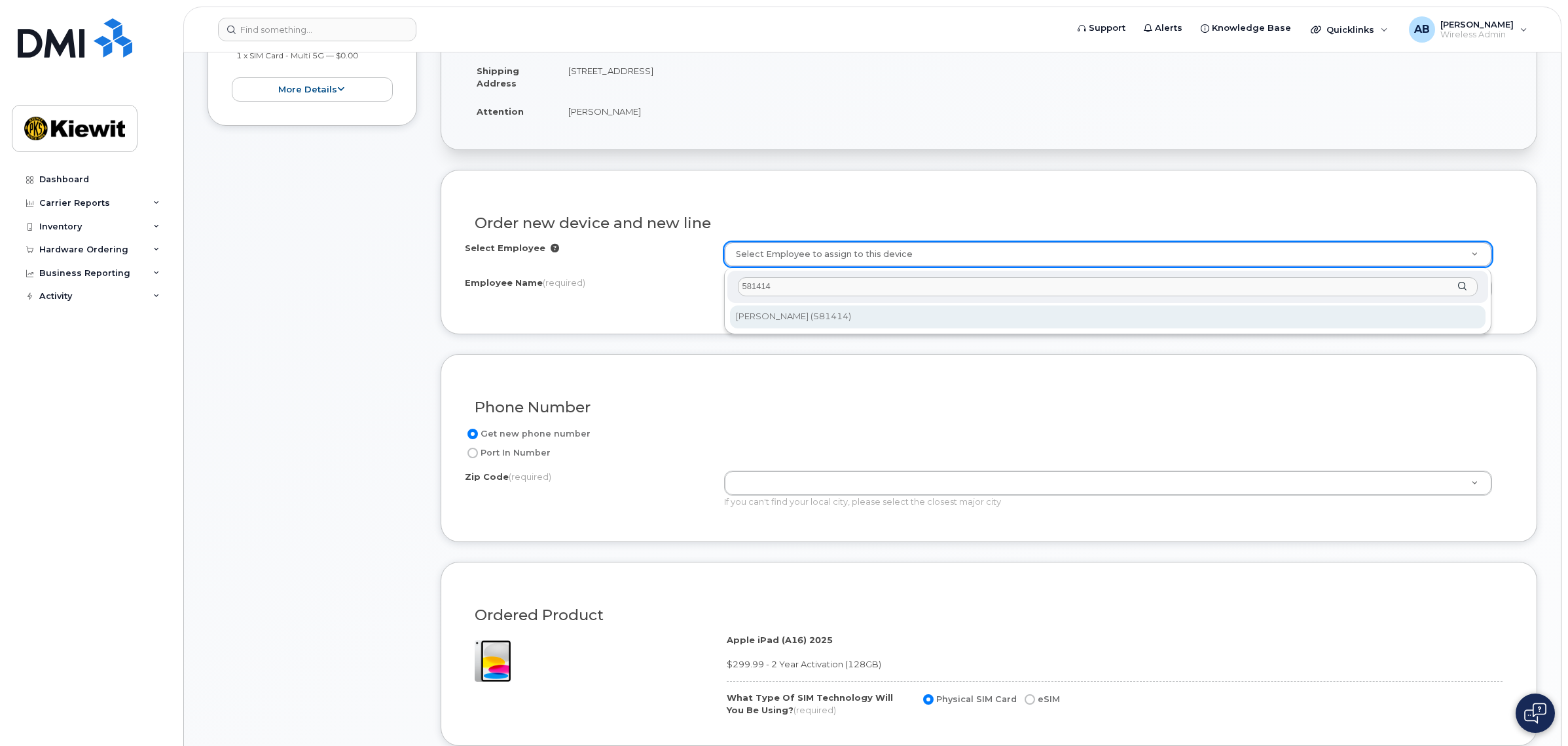
type input "581414"
type input "2981570"
type input "[PERSON_NAME]"
type input "15 Century Blvd, Ste. 303"
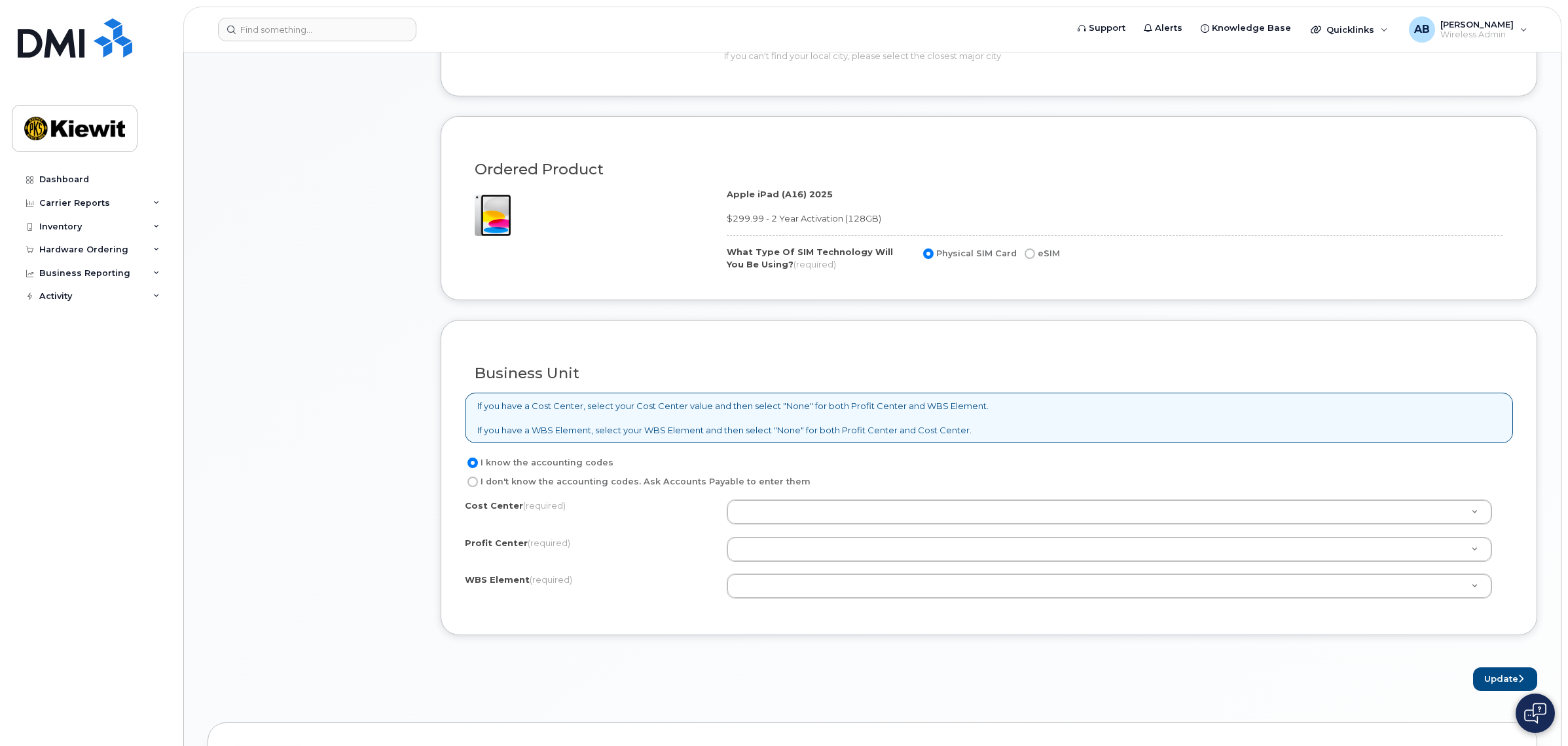
scroll to position [819, 0]
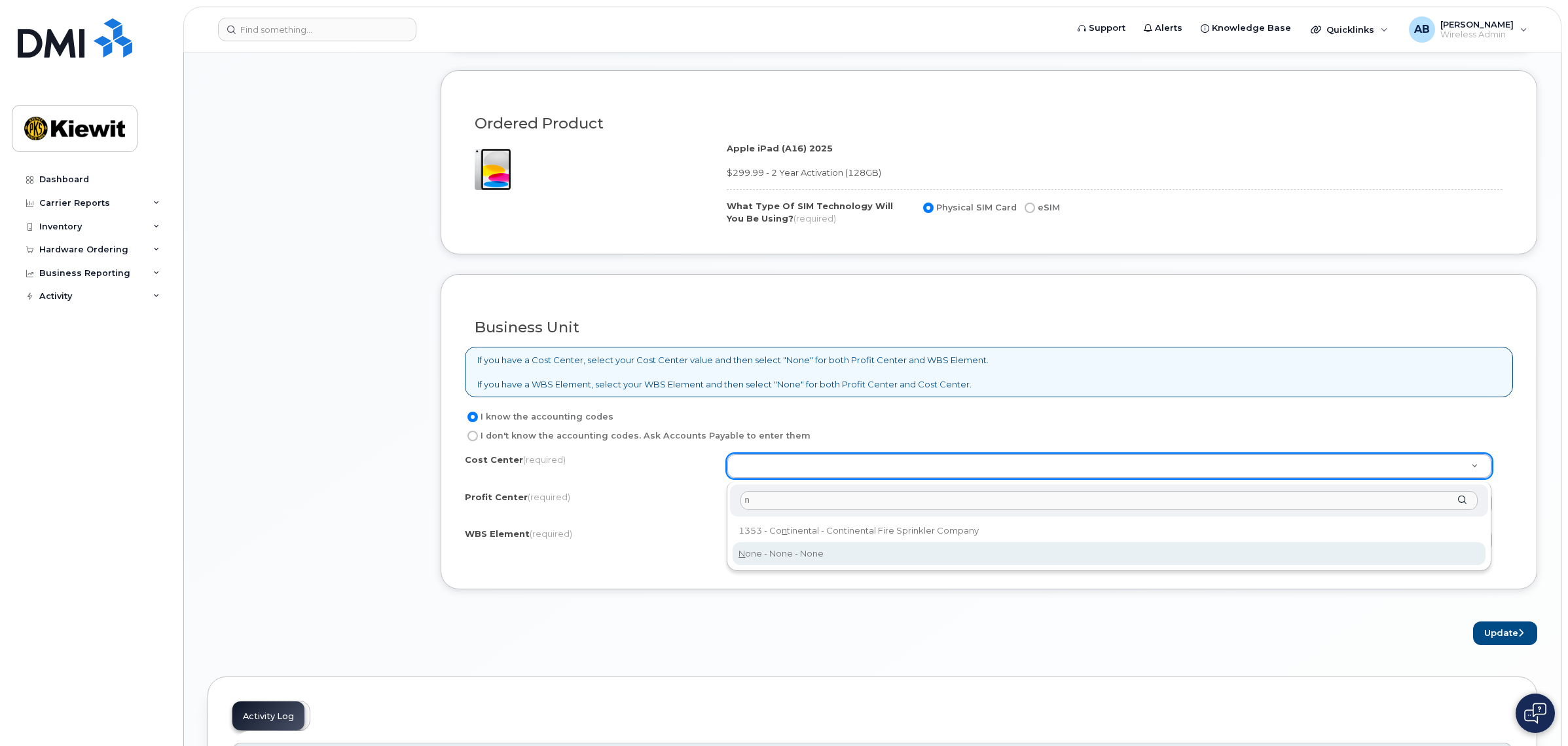
type input "n"
type input "None"
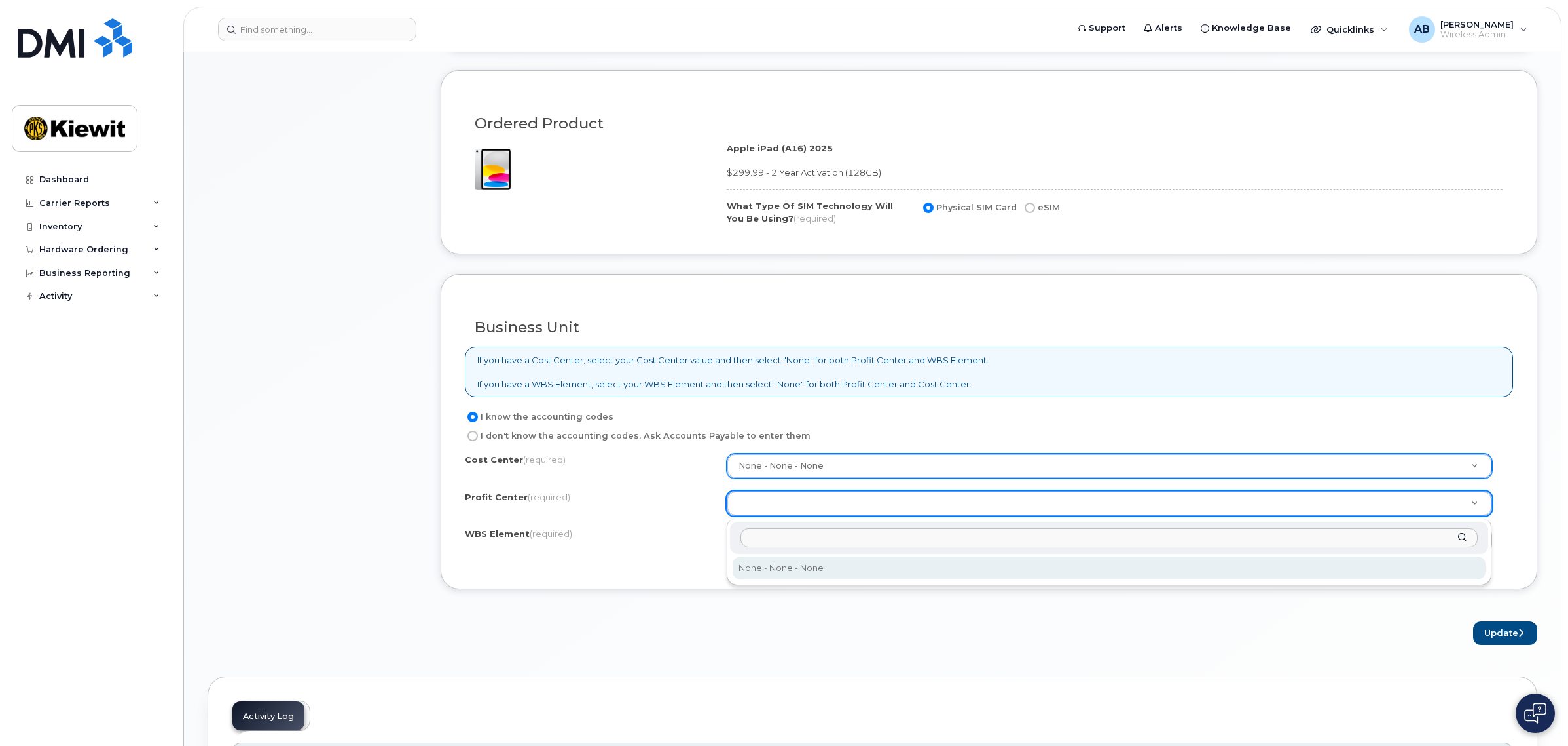
select select "None"
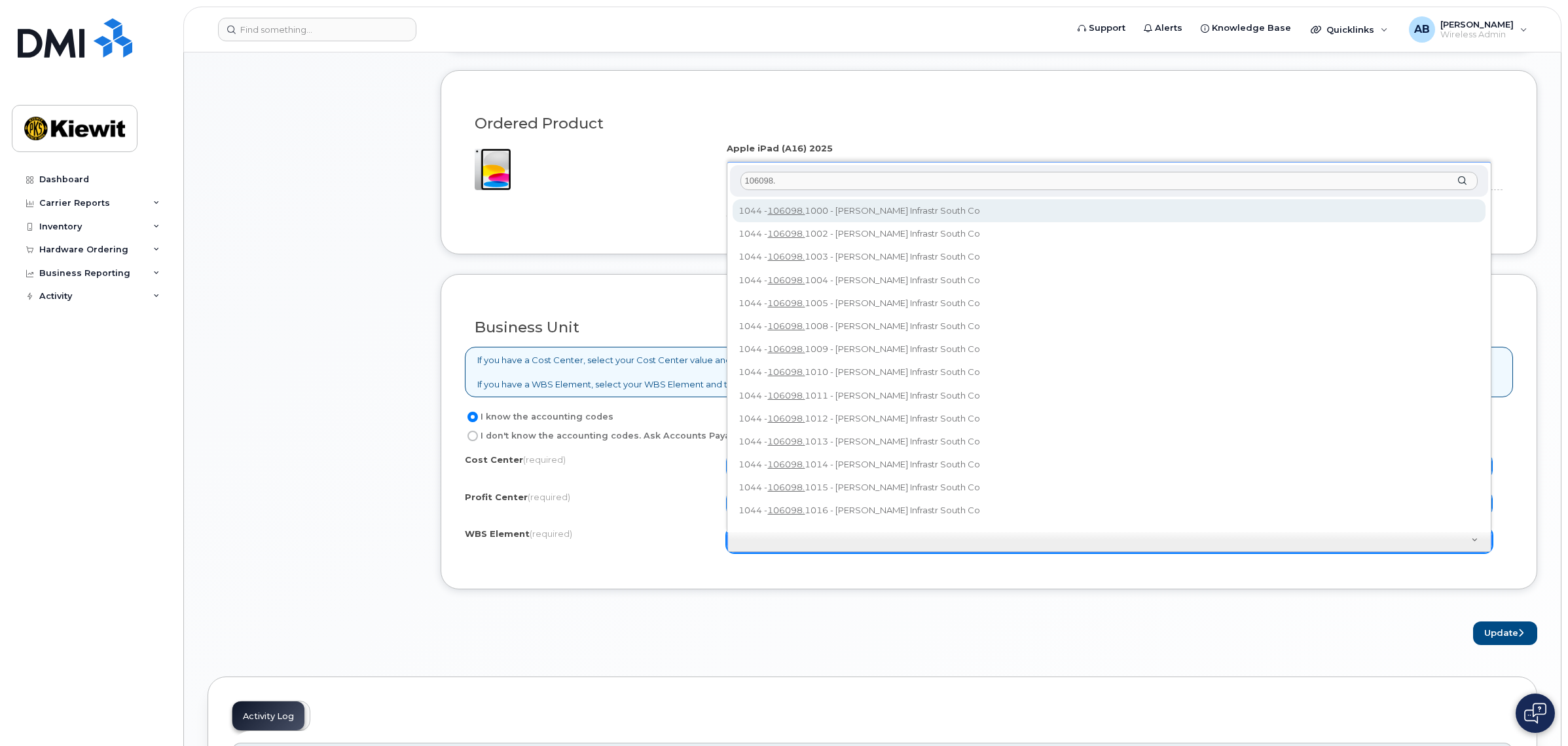
click at [940, 183] on input "106098." at bounding box center [1110, 180] width 737 height 19
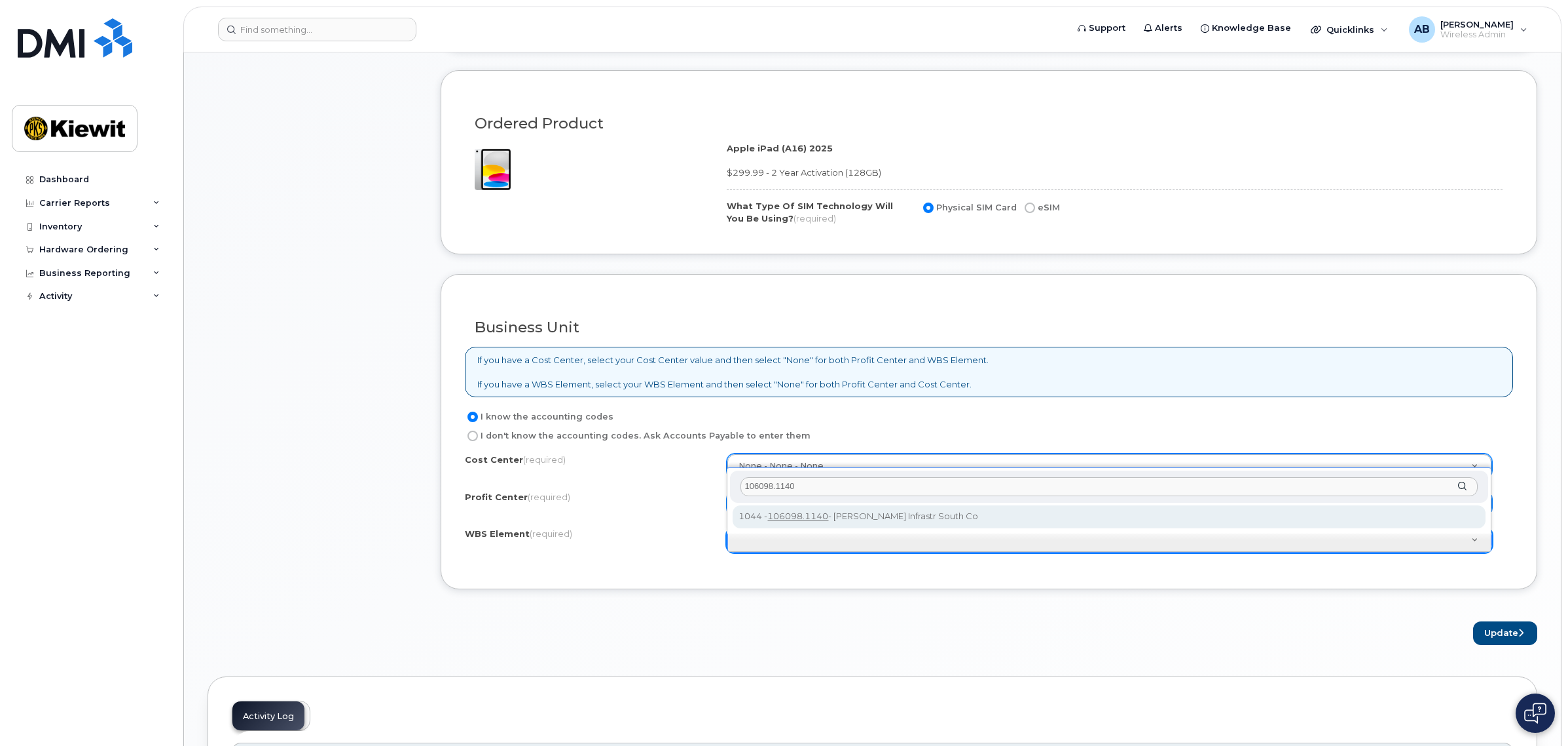
type input "106098.1140"
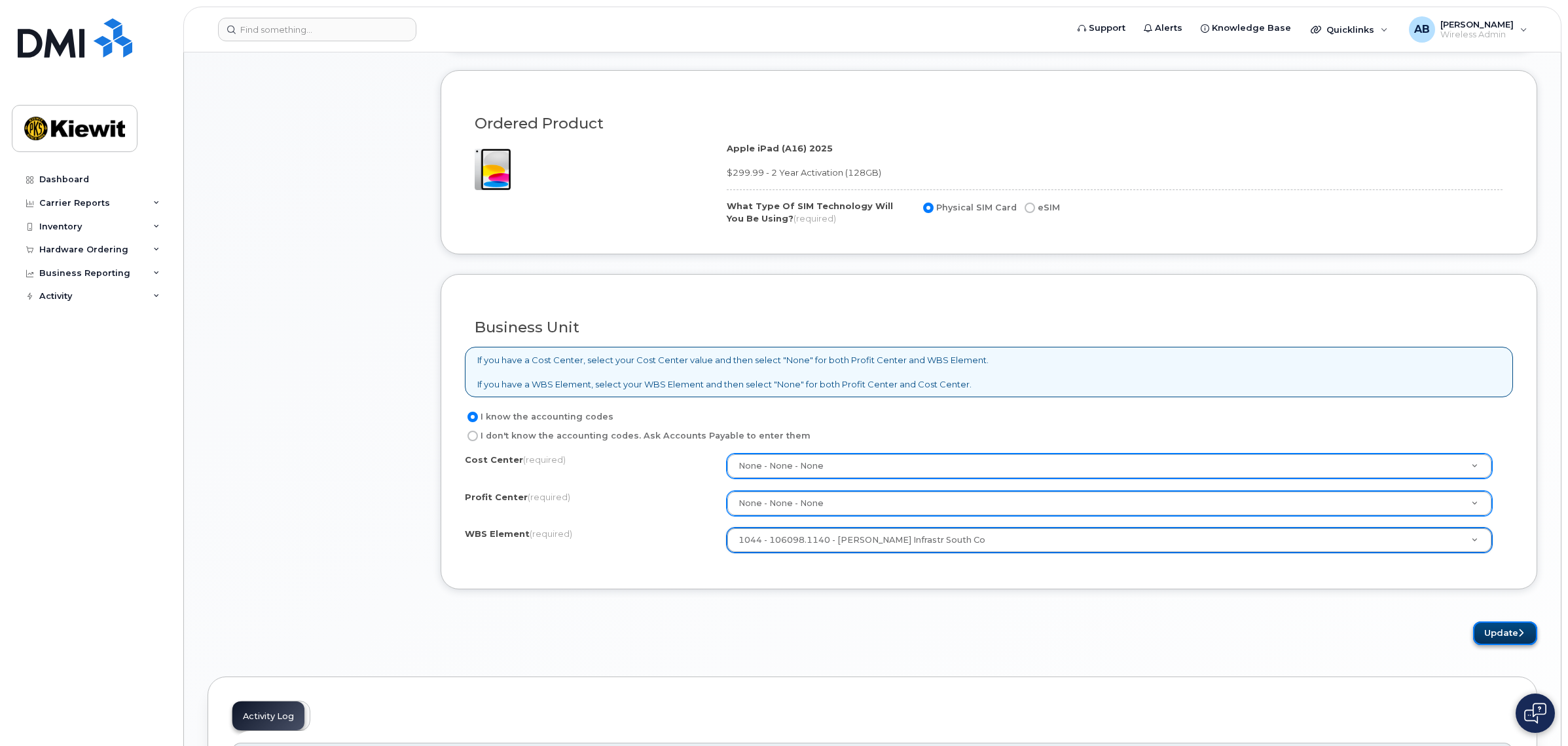
click at [1481, 639] on button "Update" at bounding box center [1505, 633] width 64 height 24
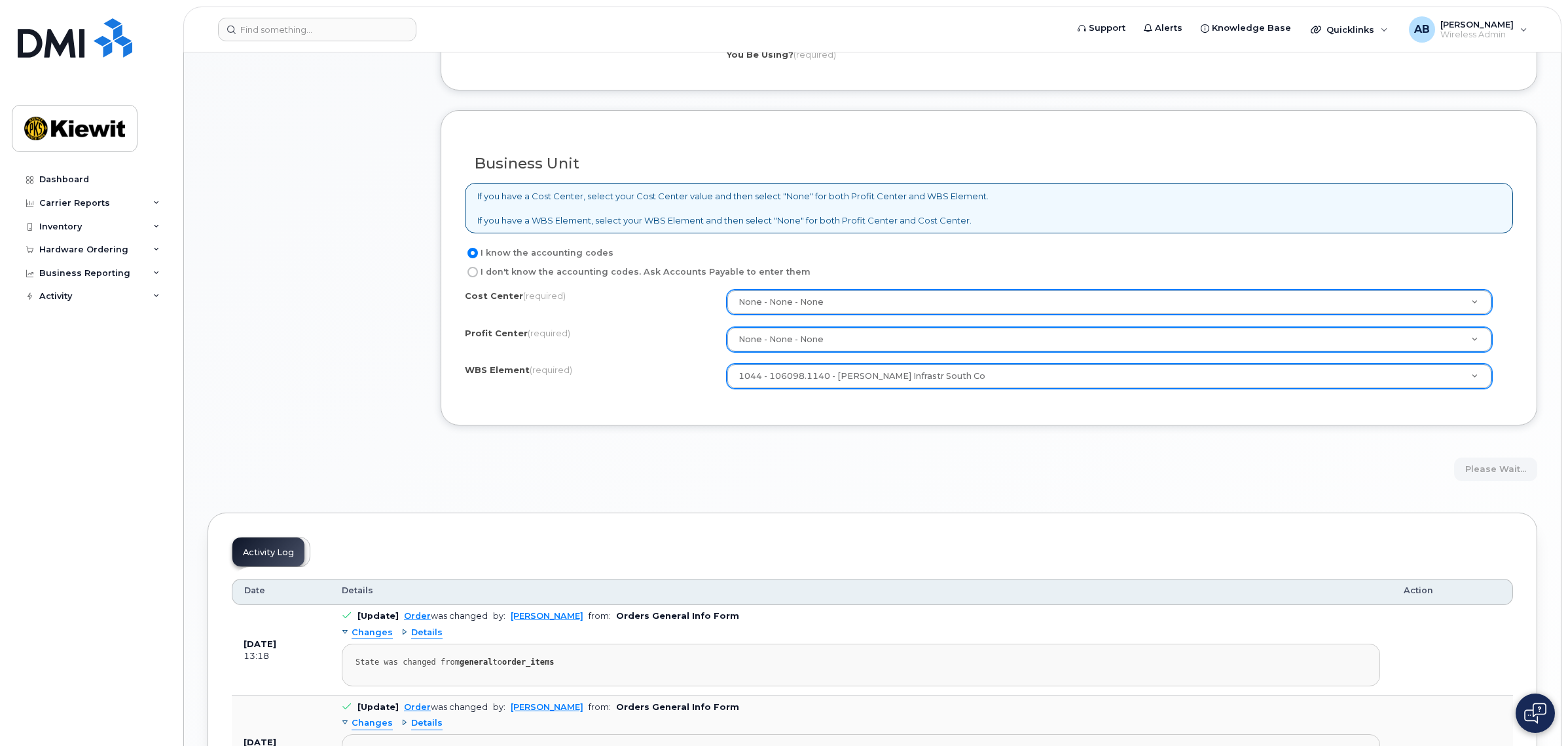
scroll to position [1427, 0]
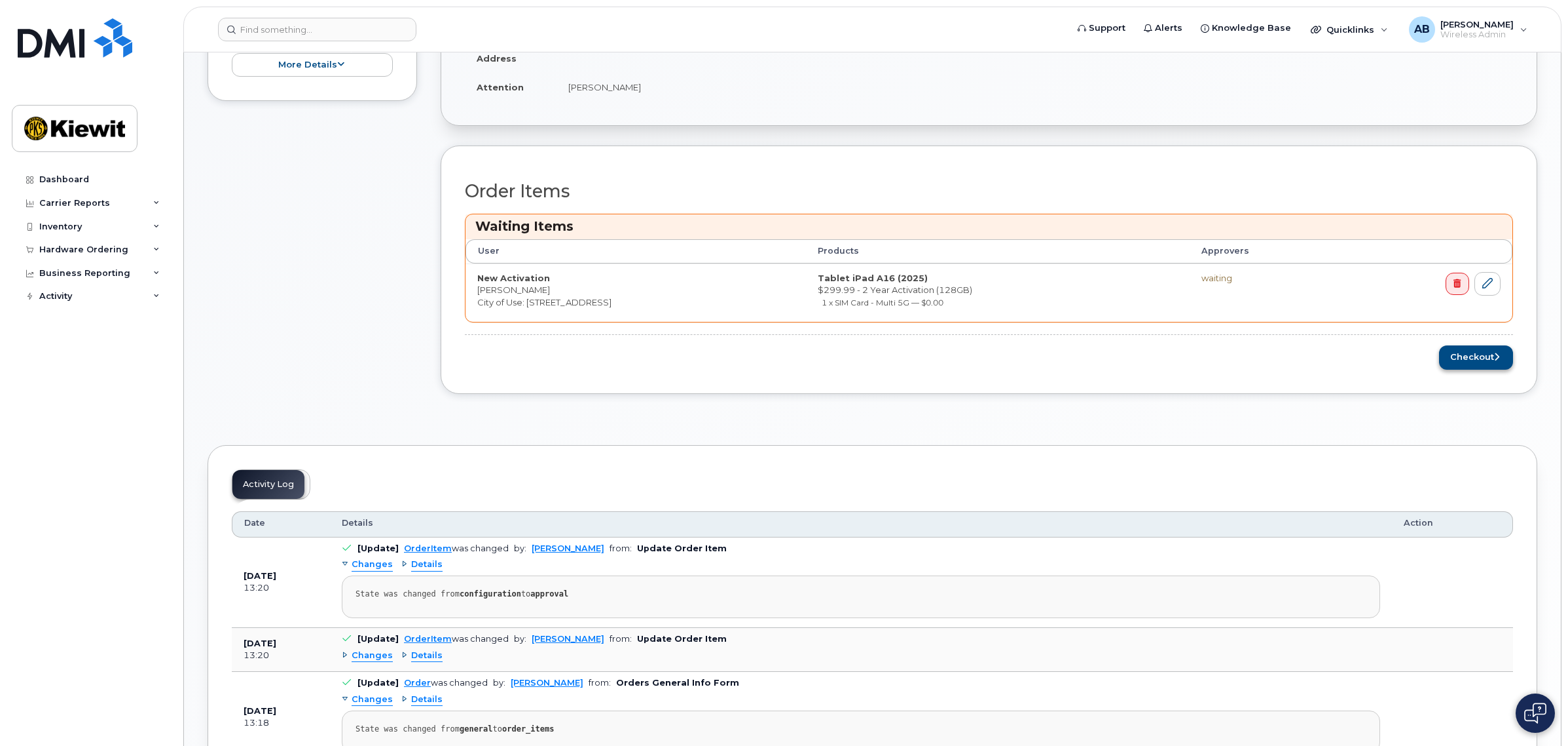
scroll to position [374, 0]
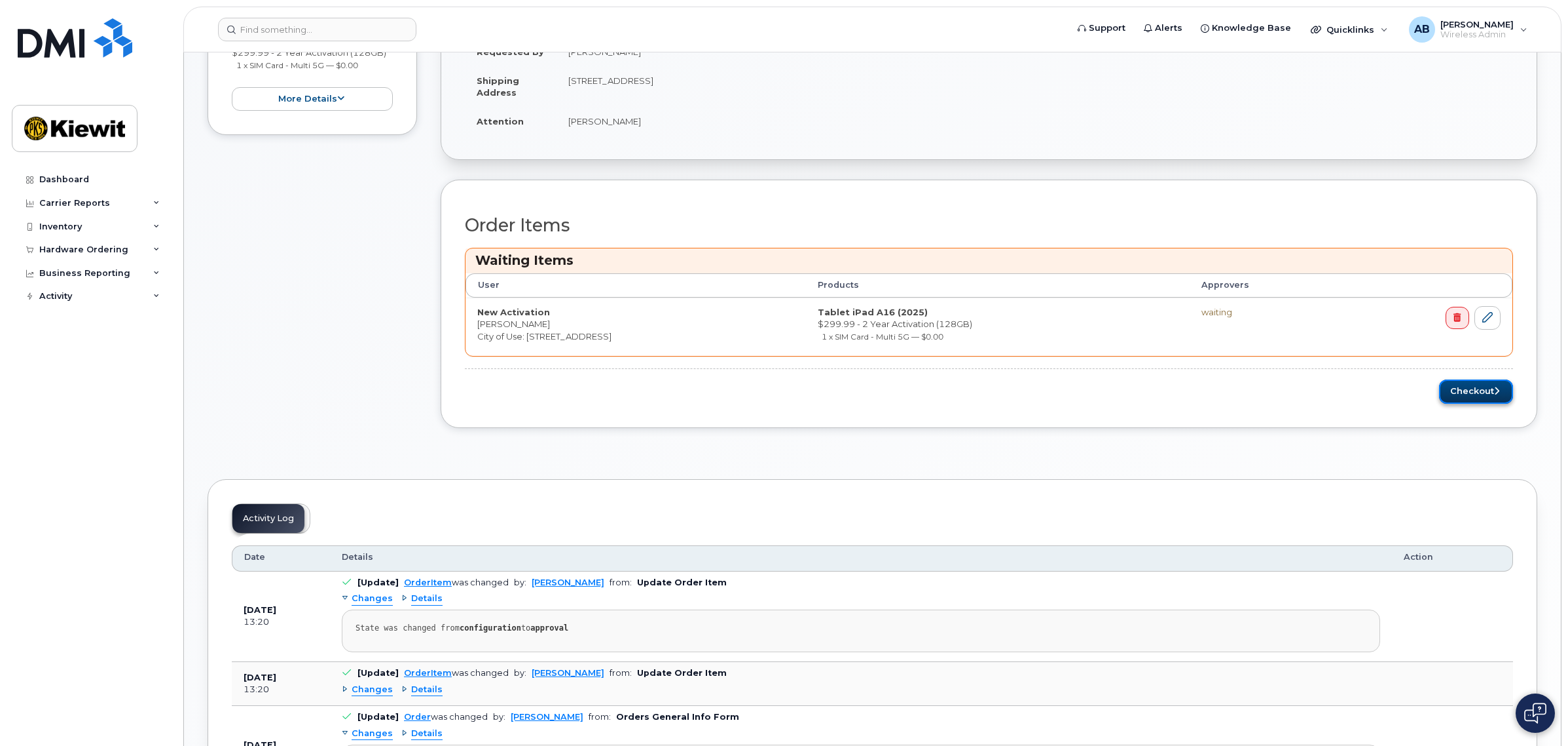
click at [1461, 395] on button "Checkout" at bounding box center [1477, 392] width 74 height 24
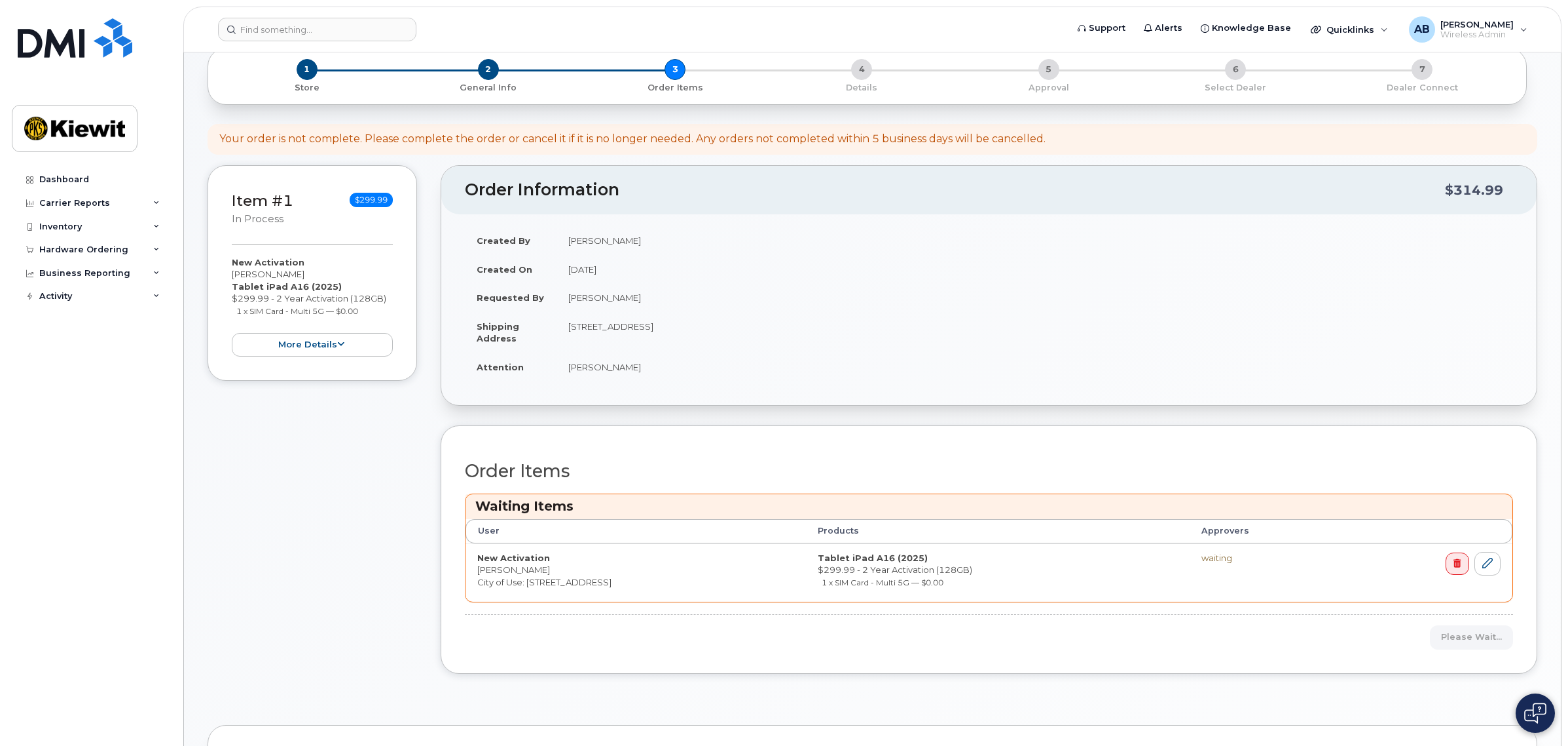
scroll to position [0, 0]
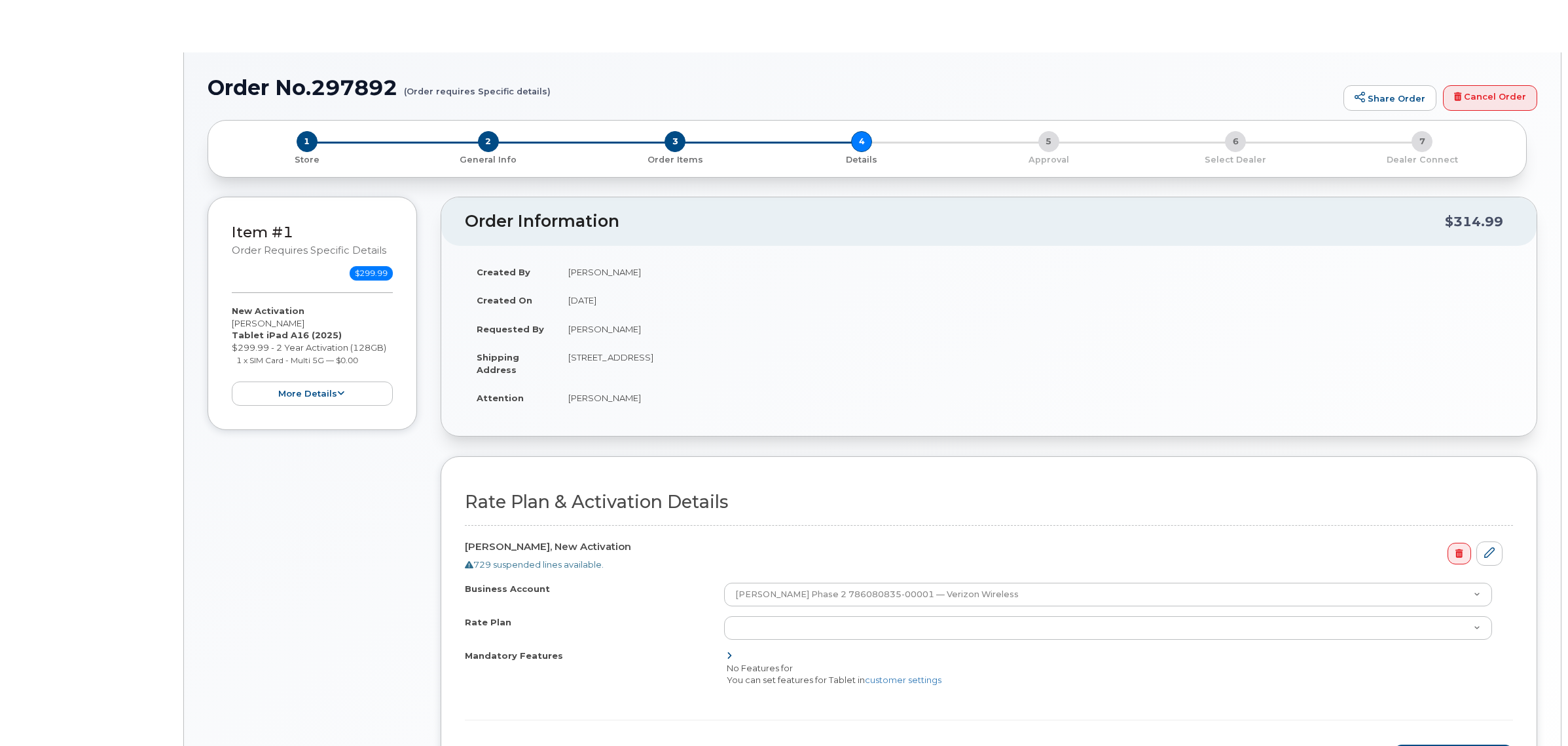
select select "Mobile Broadband Tablet Unl"
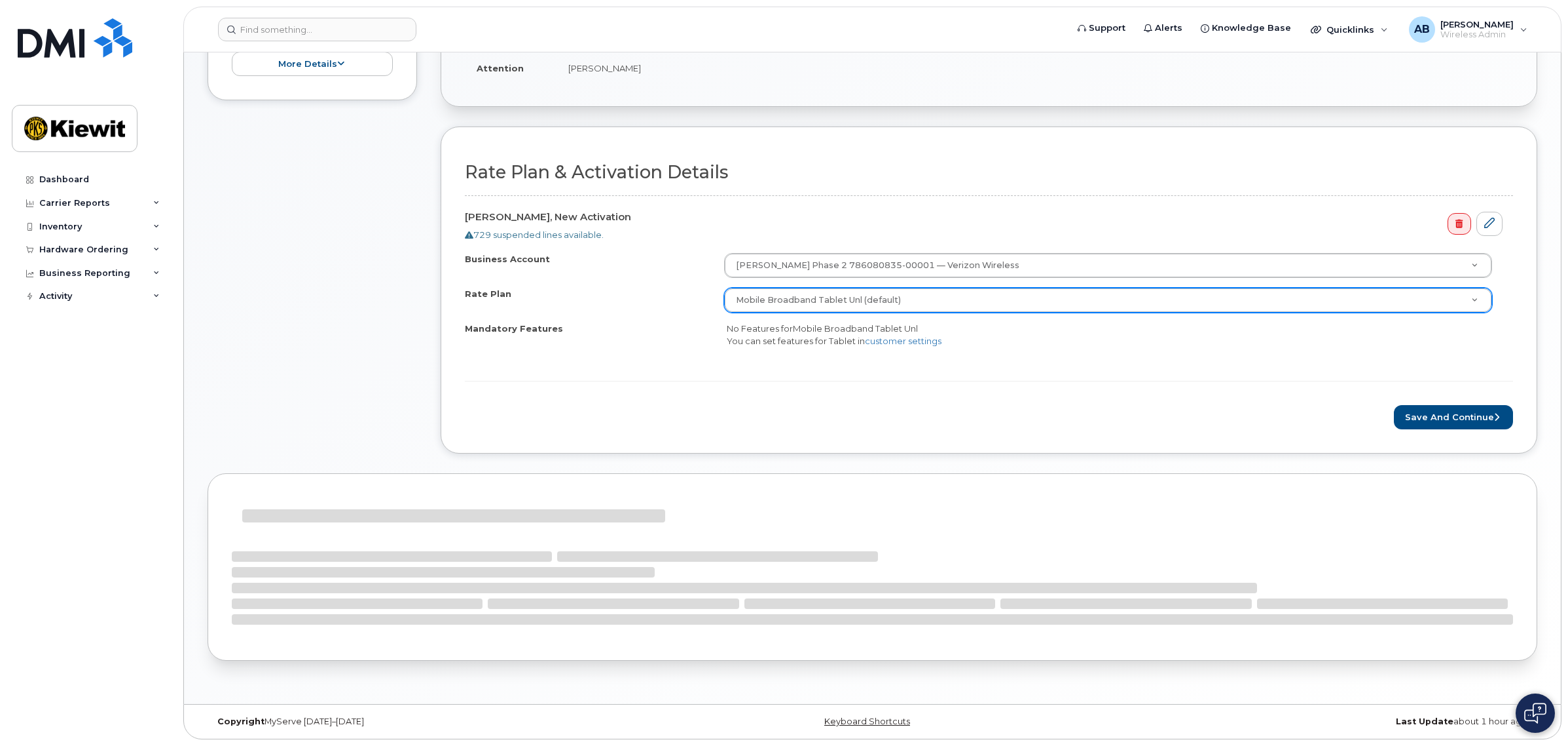
scroll to position [332, 0]
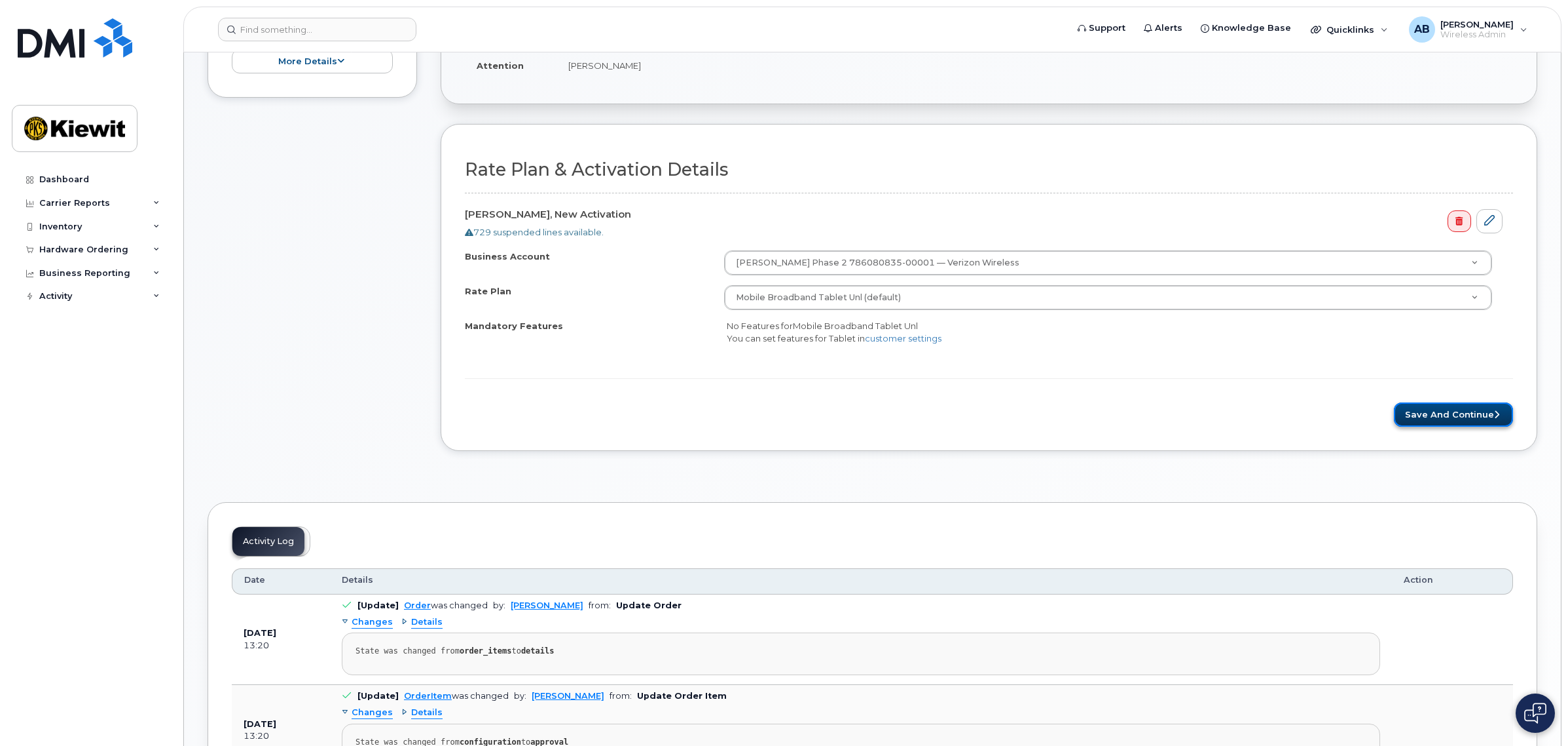
click at [1413, 421] on button "Save and Continue" at bounding box center [1454, 414] width 120 height 24
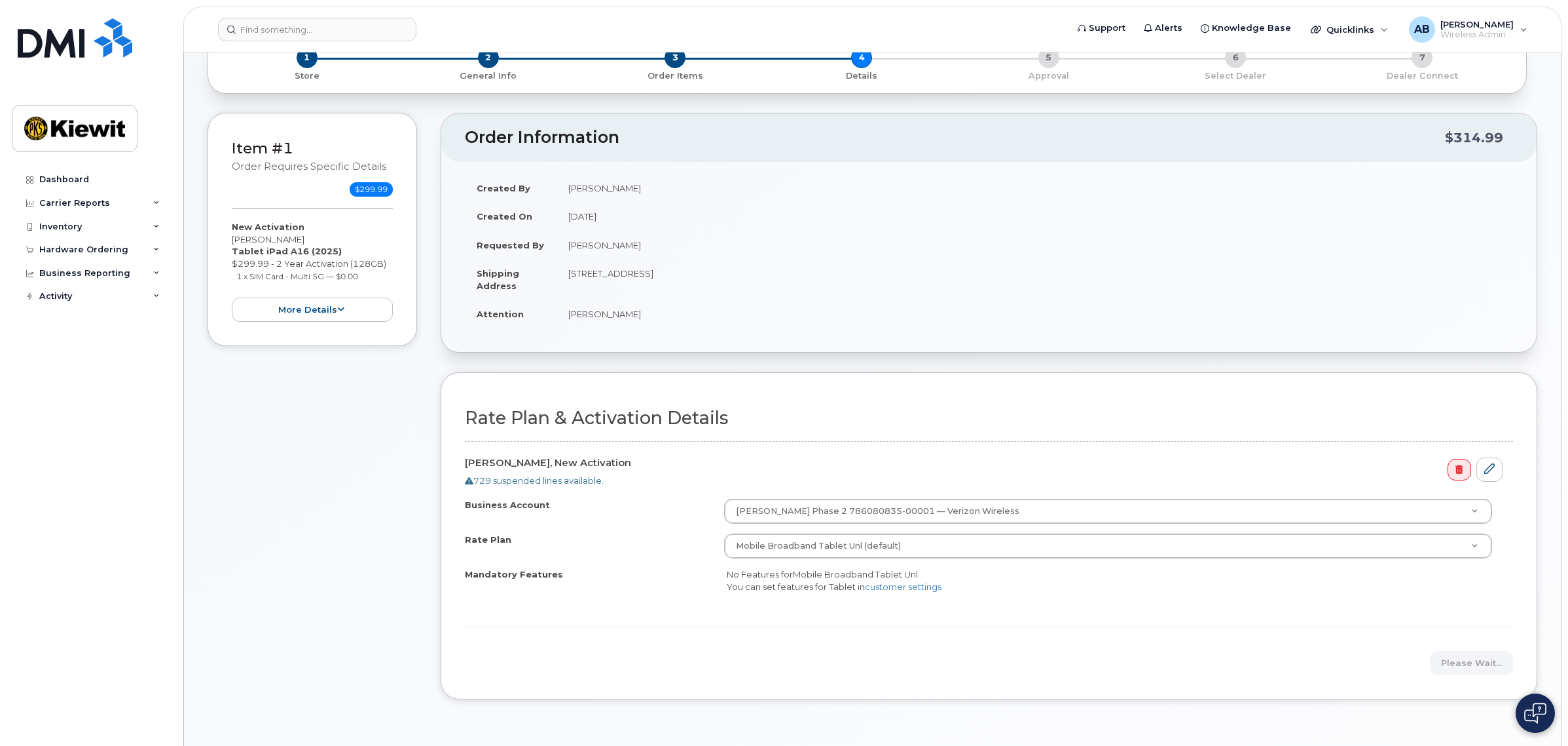
scroll to position [0, 0]
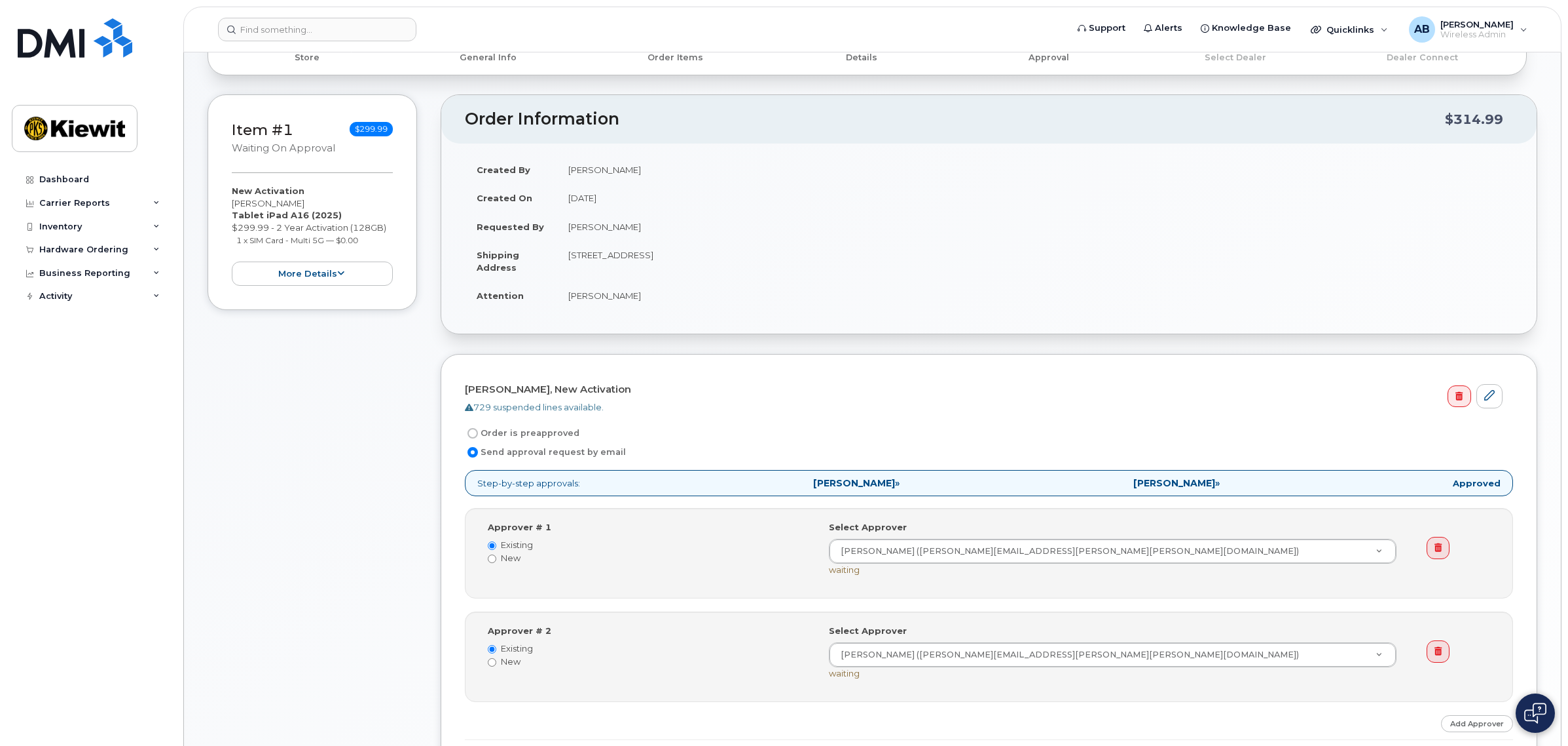
scroll to position [491, 0]
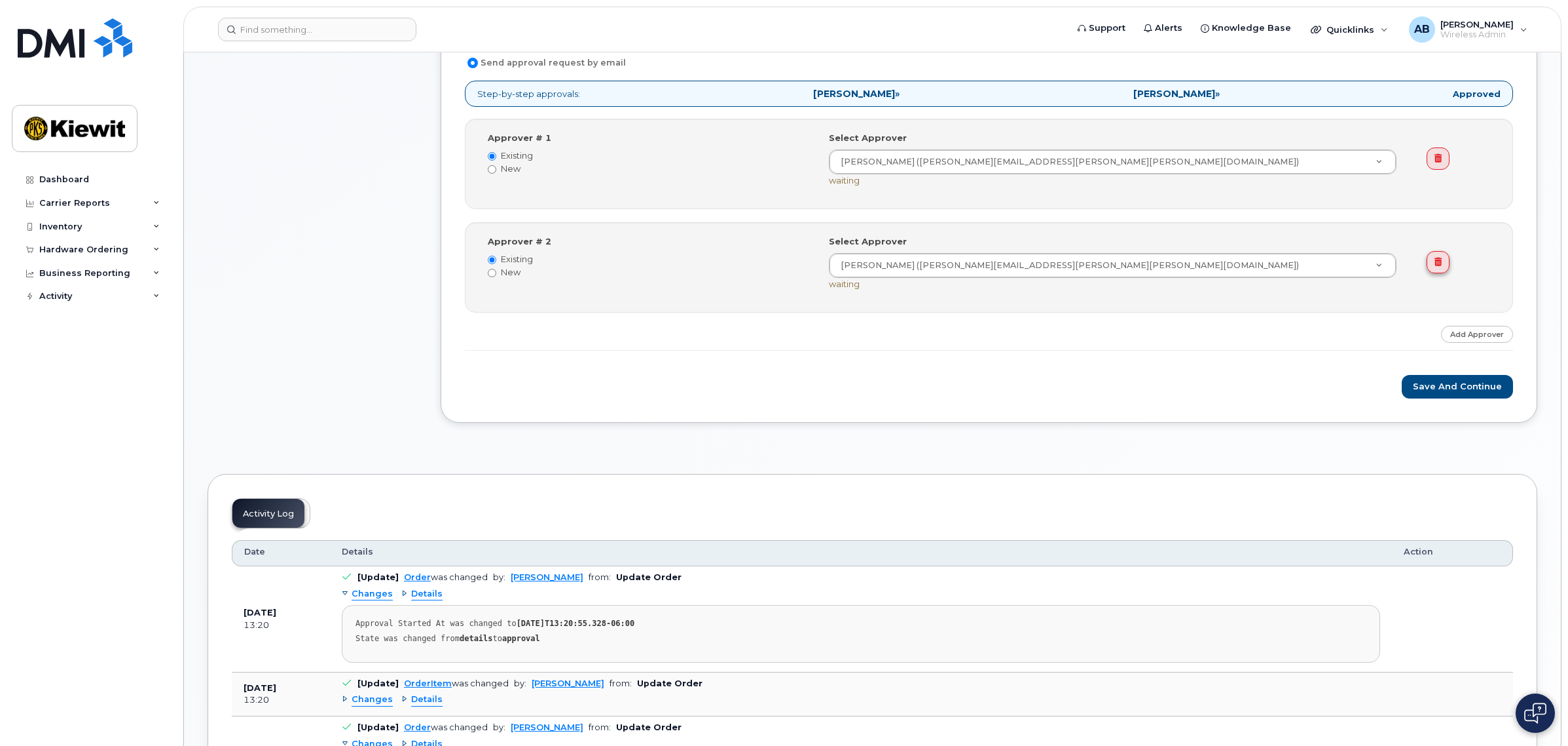
click at [1444, 272] on link at bounding box center [1438, 262] width 23 height 23
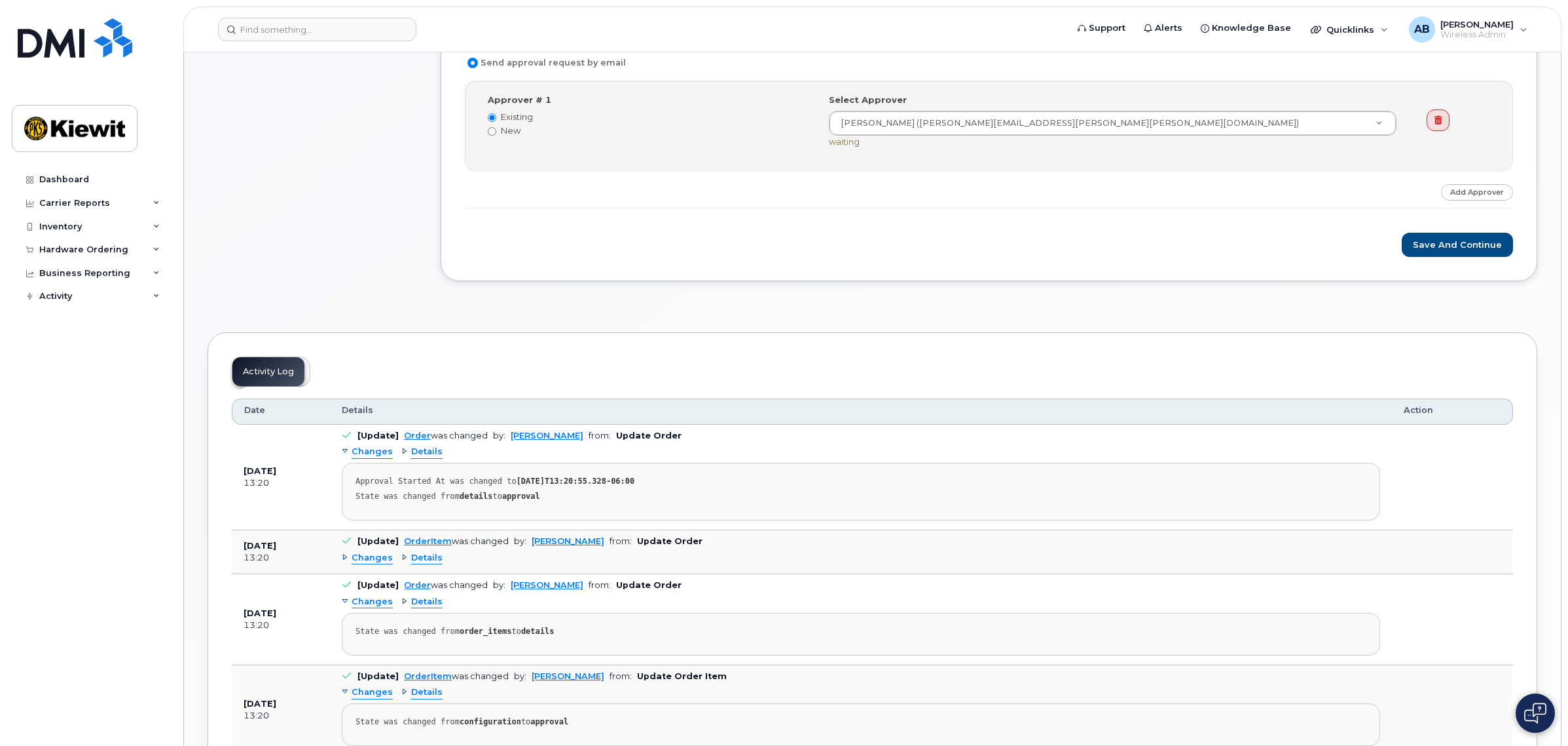
scroll to position [327, 0]
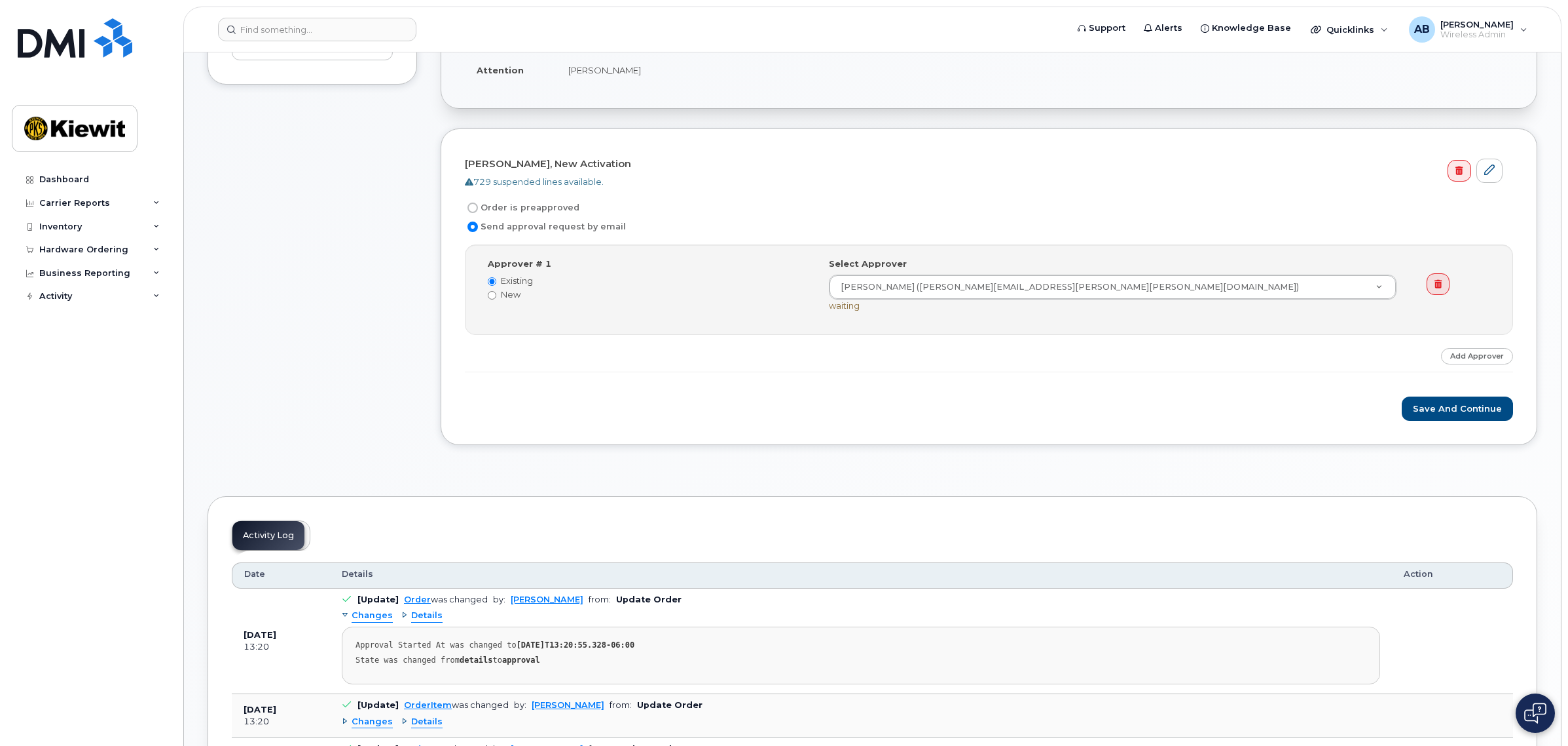
click at [560, 215] on label "Order is preapproved" at bounding box center [522, 207] width 114 height 15
click at [478, 213] on input "Order is preapproved" at bounding box center [473, 208] width 11 height 11
radio input "true"
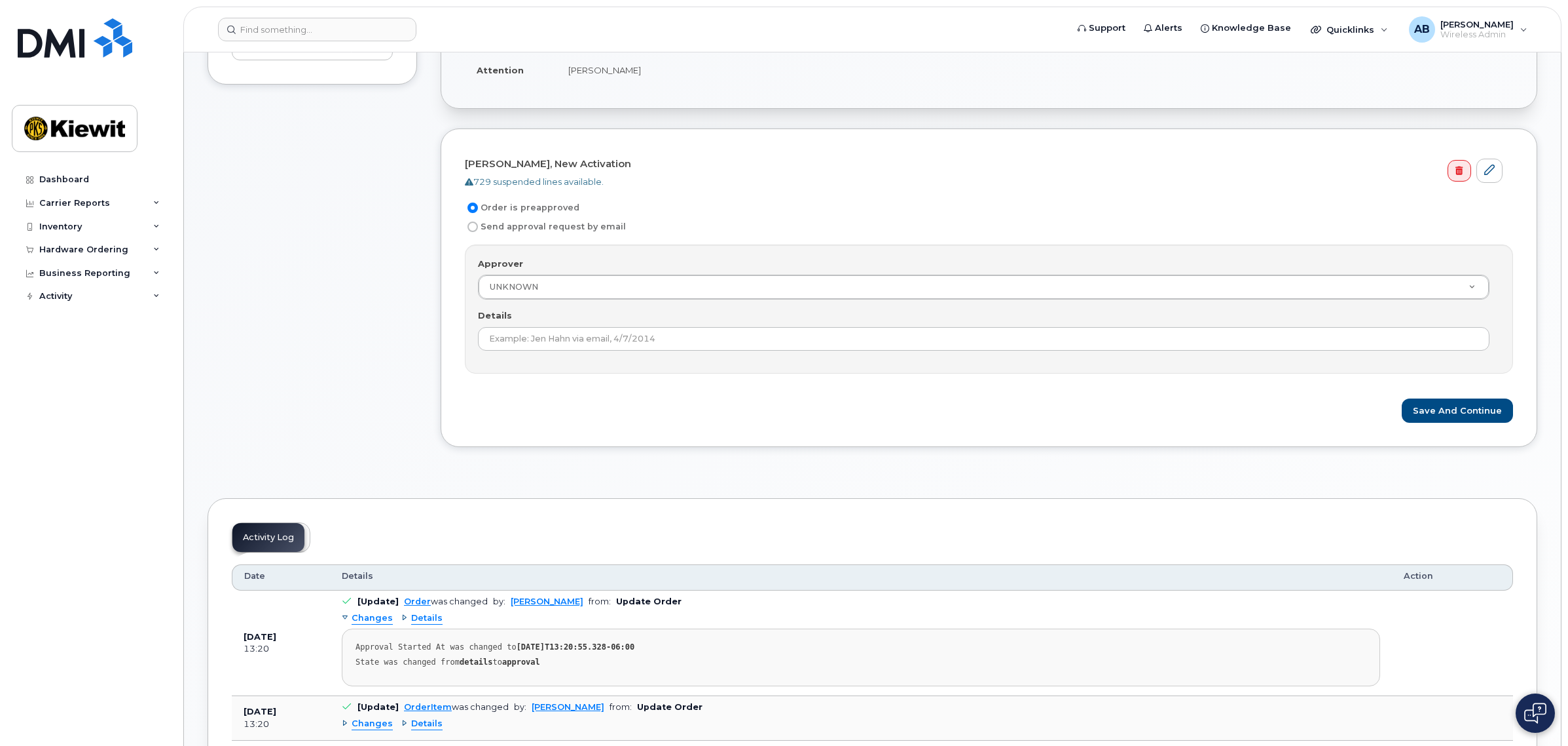
click at [623, 305] on div "Approver UNKNOWN Approver Approver UNKNOWN [PERSON_NAME] [PERSON_NAME] [PERSON_…" at bounding box center [988, 309] width 1048 height 129
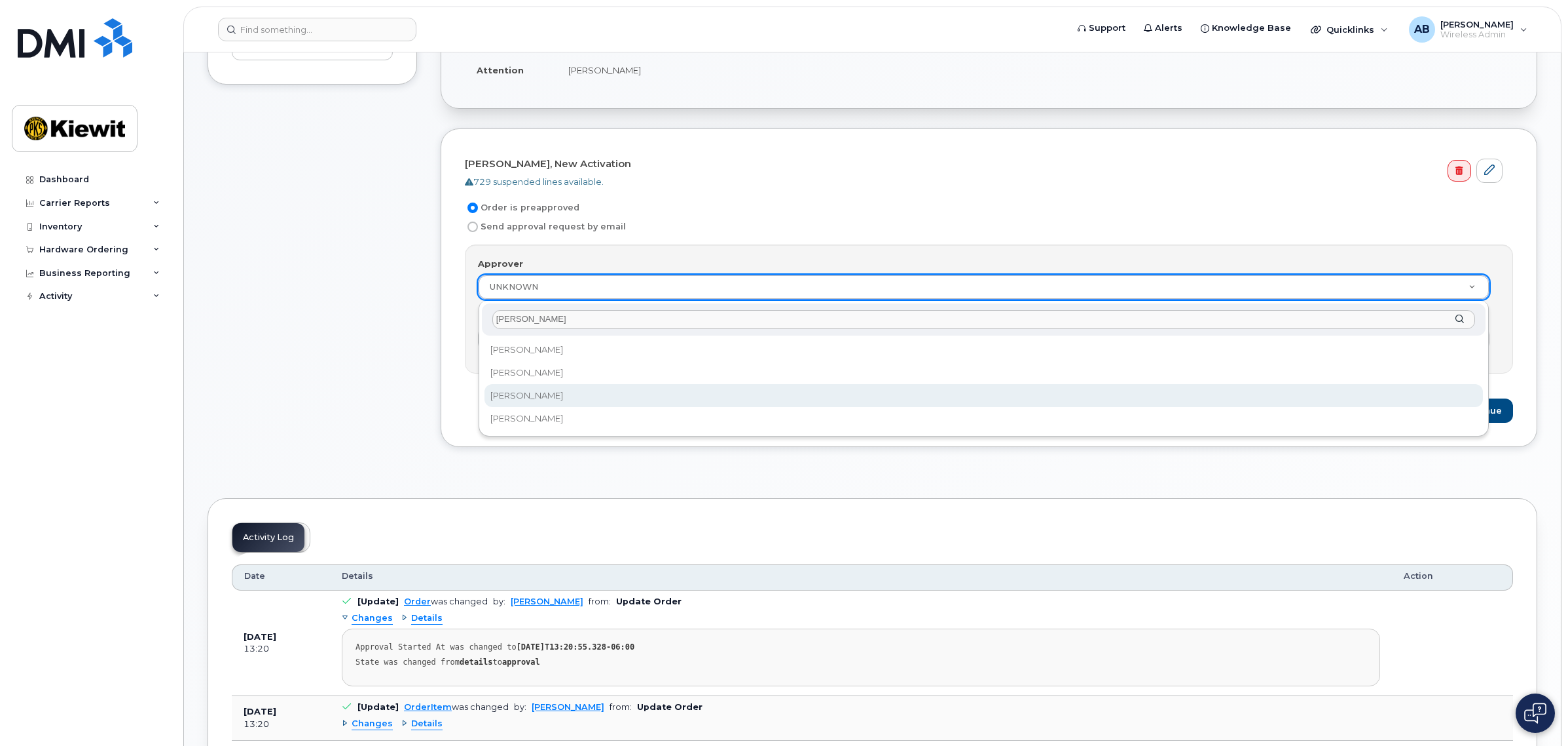
type input "Alex"
select select "2144287"
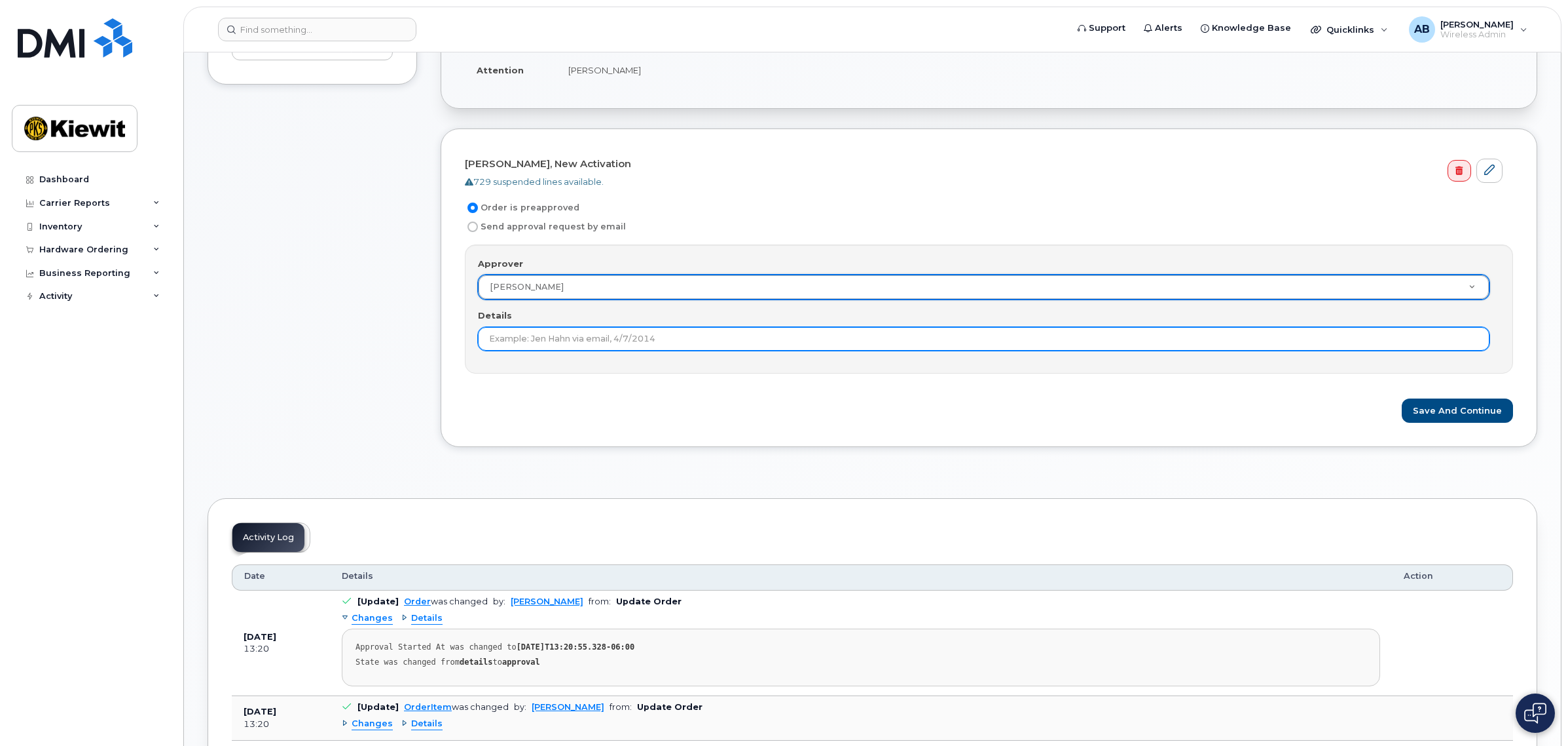
click at [1048, 348] on input "Details" at bounding box center [984, 339] width 1012 height 24
type input "Im submitting"
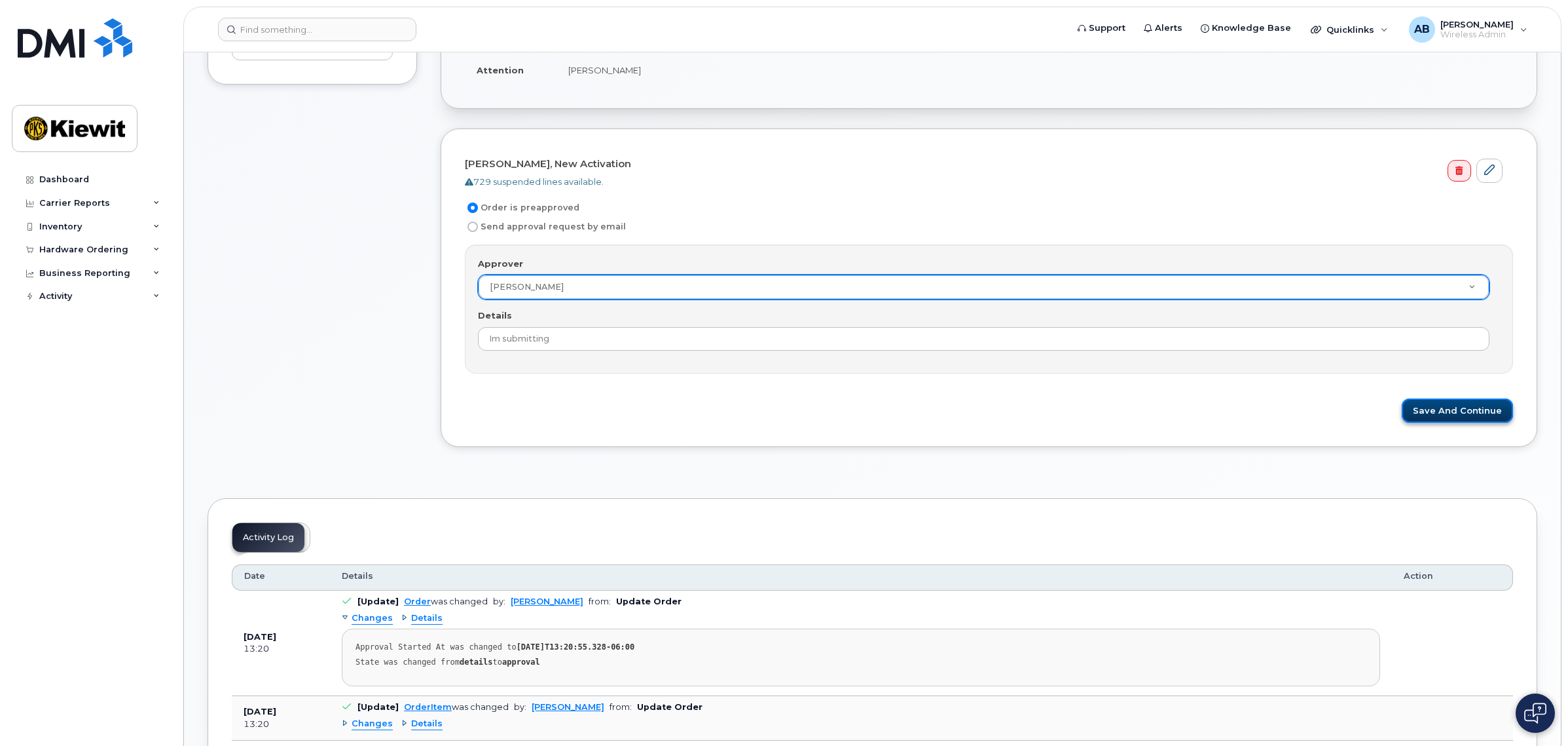
click at [1440, 410] on button "Save and Continue" at bounding box center [1457, 410] width 111 height 24
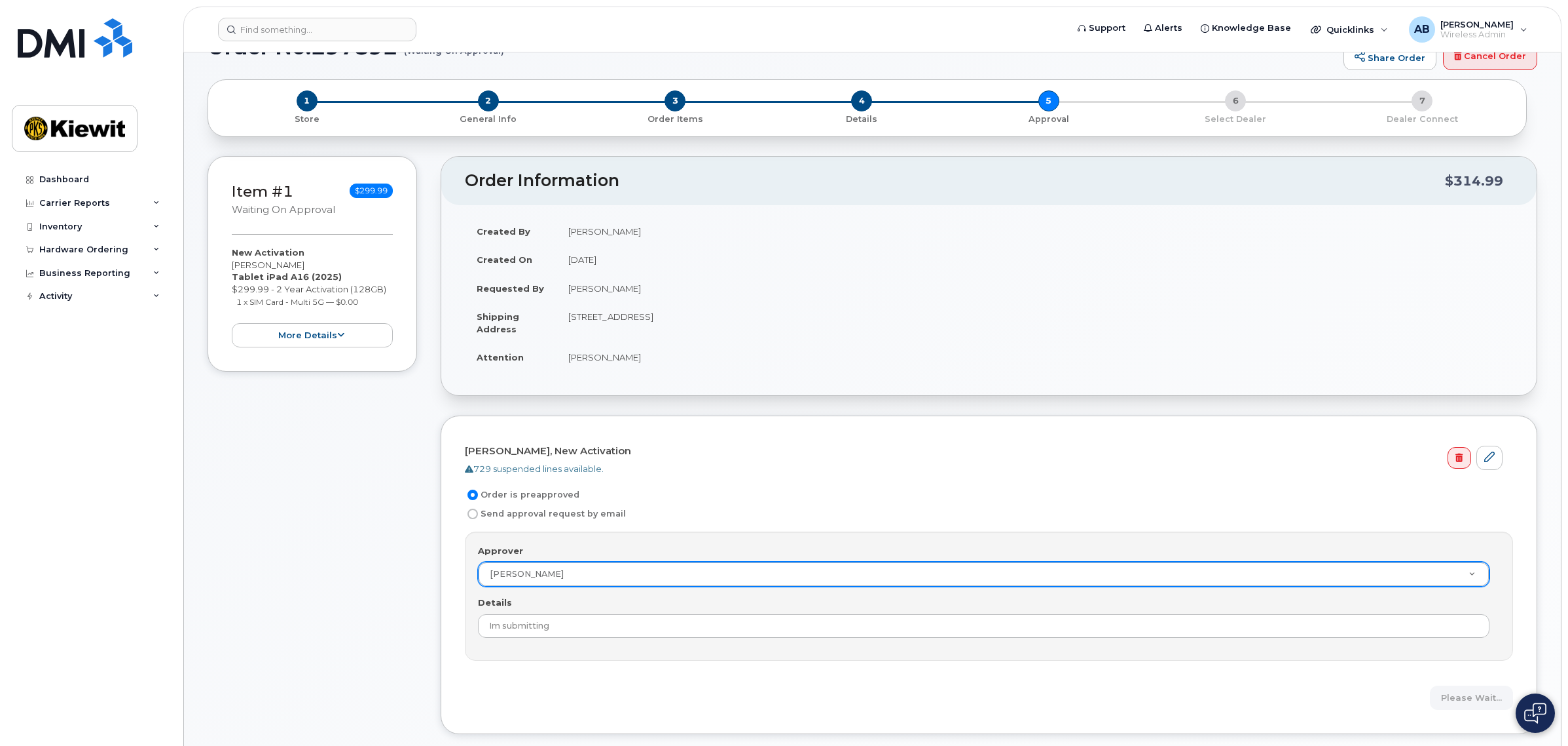
scroll to position [0, 0]
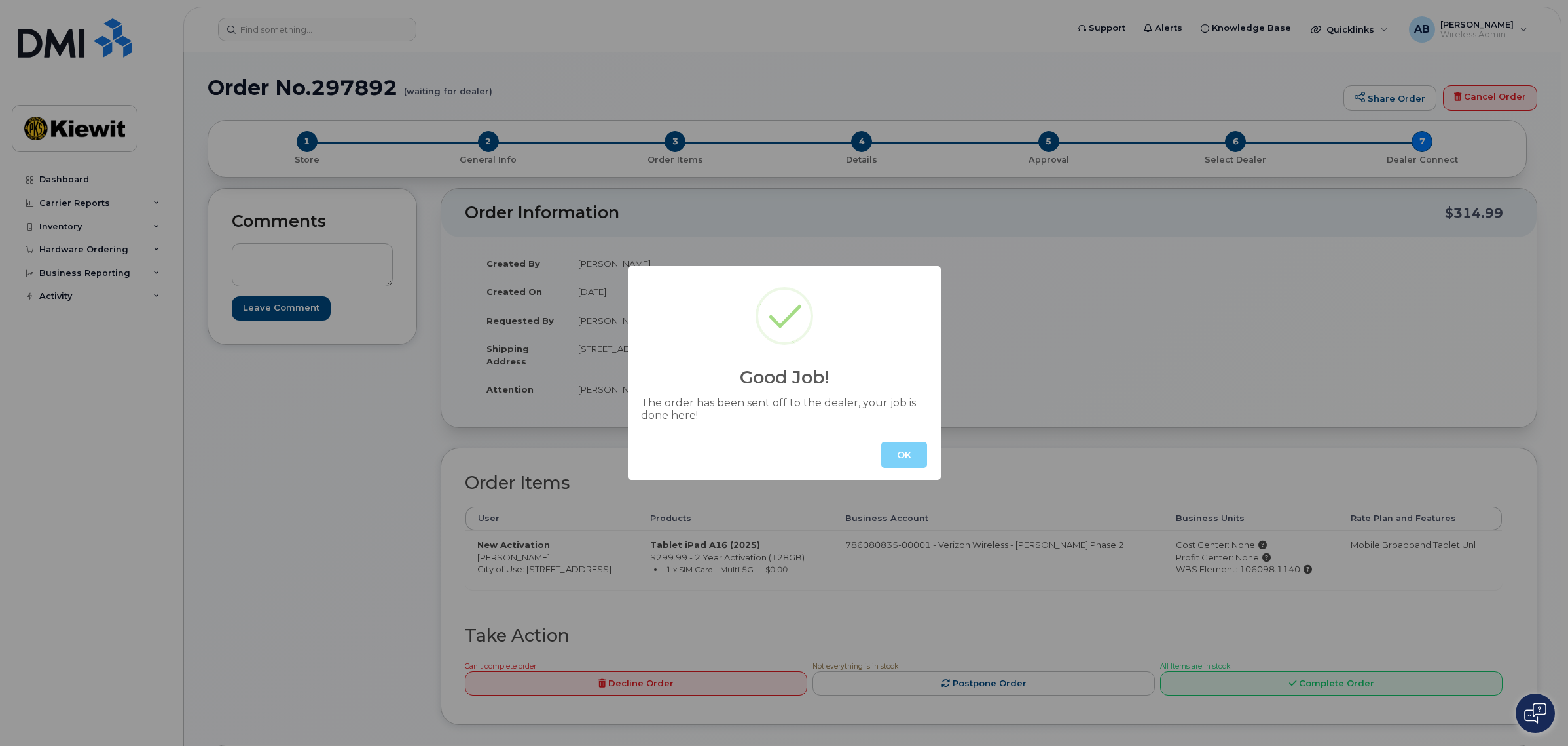
scroll to position [67, 0]
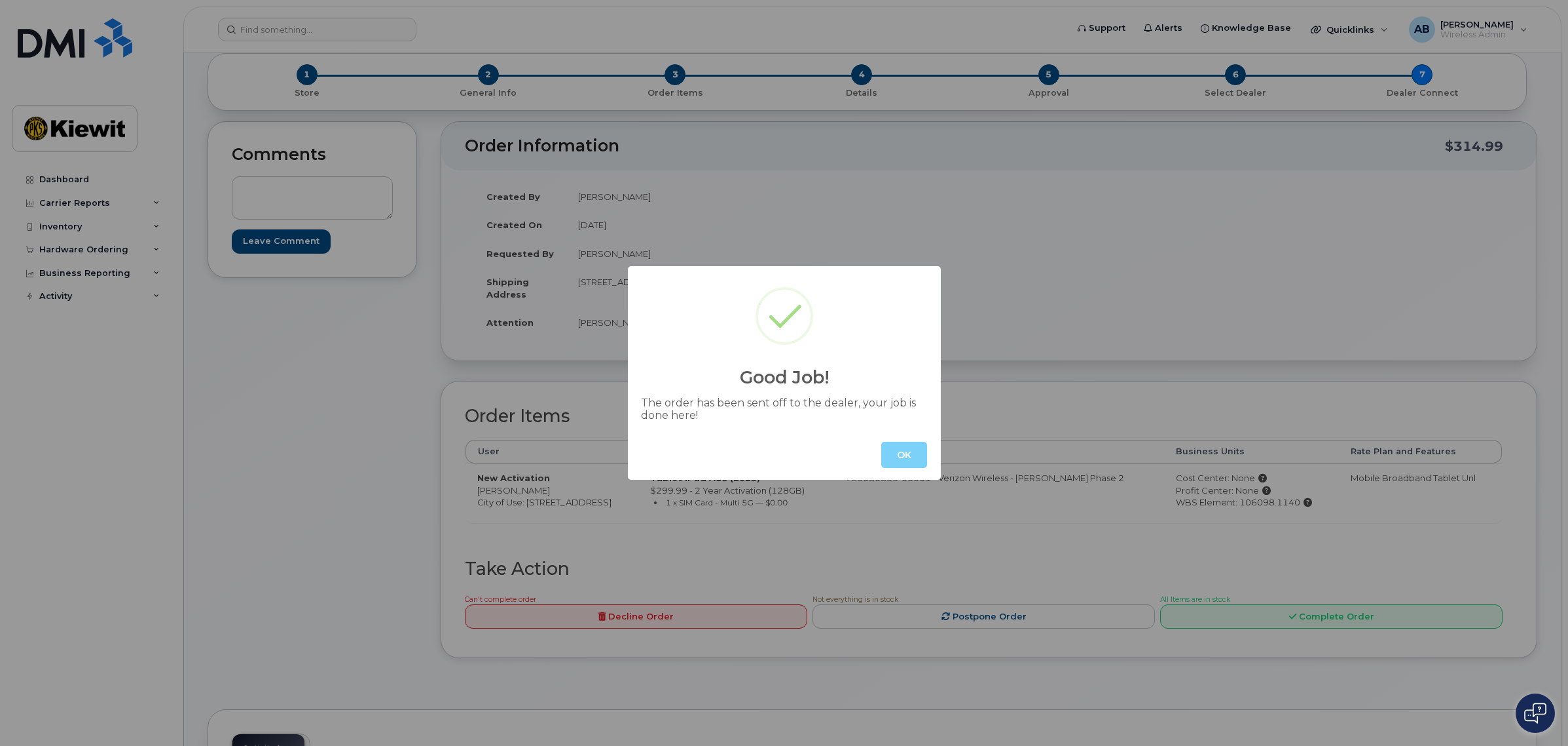
click at [901, 457] on button "OK" at bounding box center [904, 454] width 46 height 26
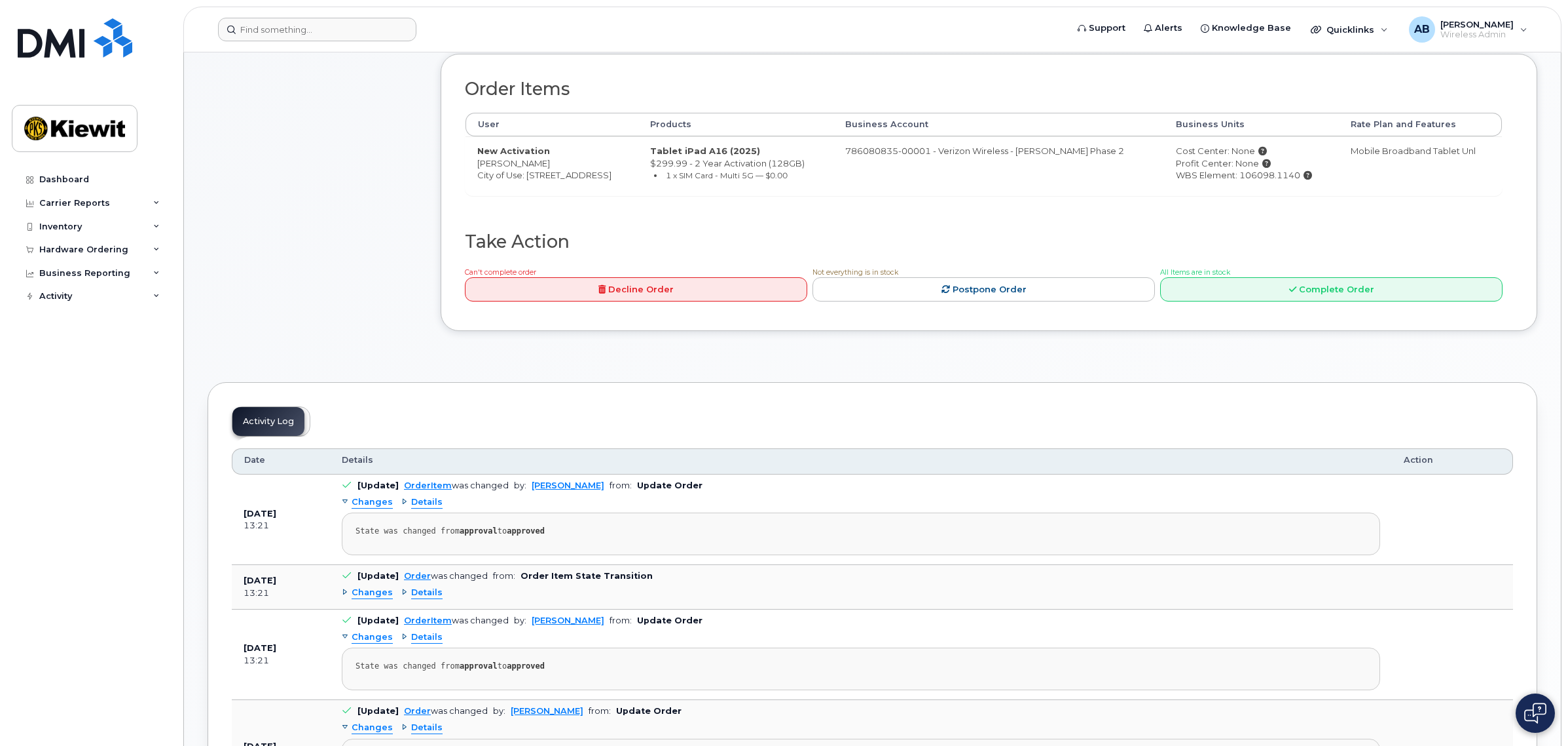
scroll to position [327, 0]
